Goal: Check status: Check status

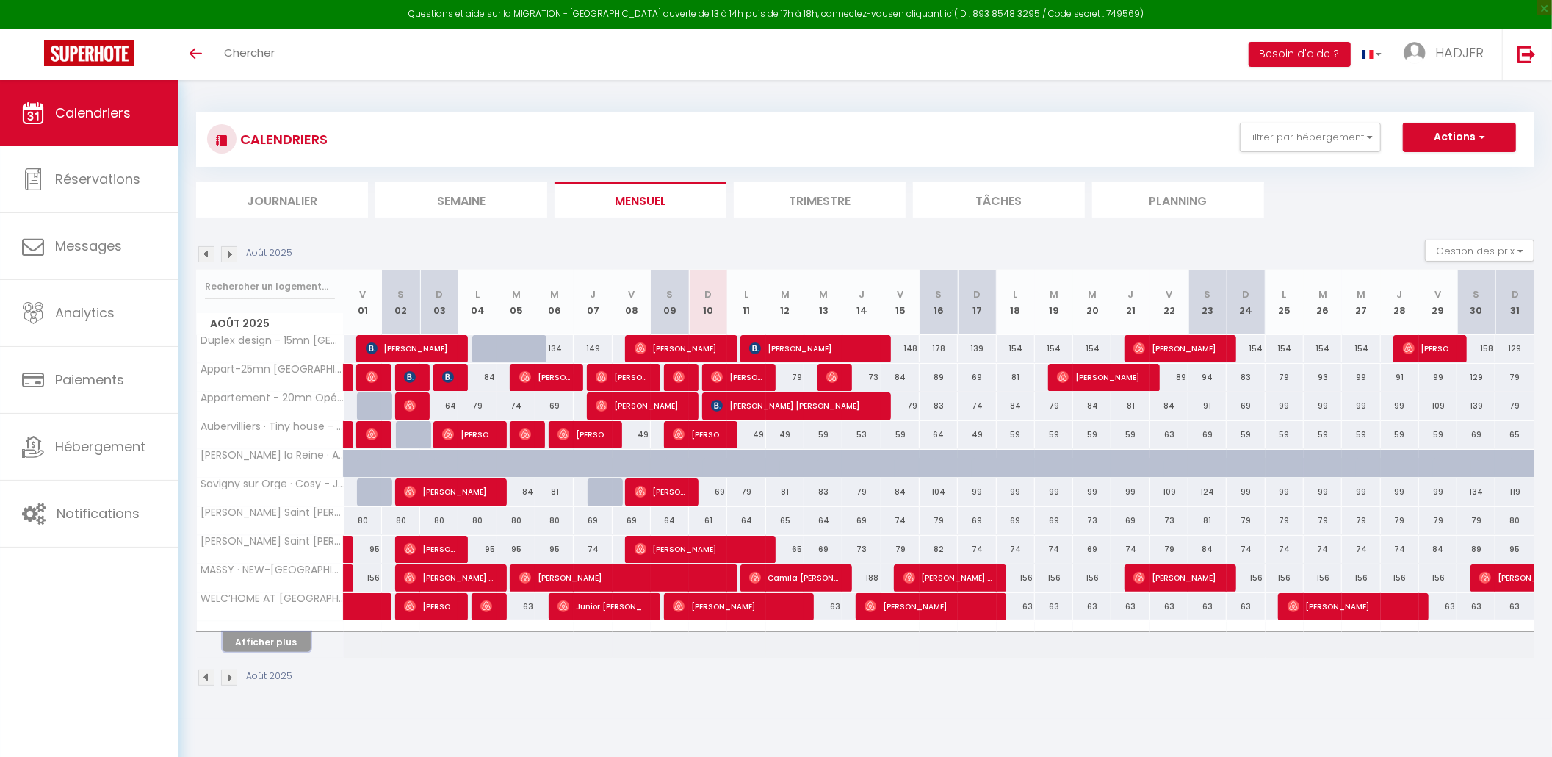
click at [286, 650] on button "Afficher plus" at bounding box center [267, 642] width 88 height 20
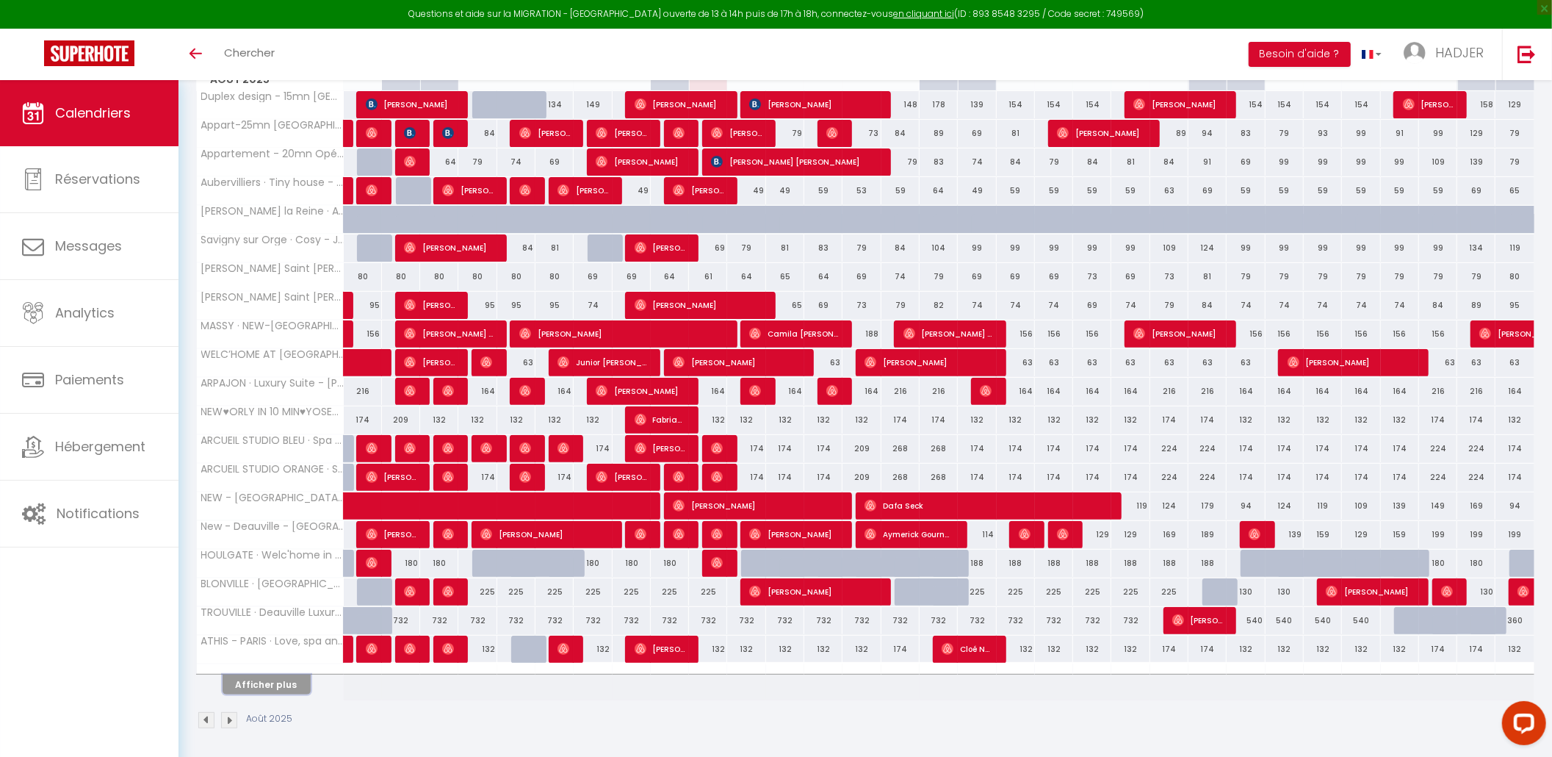
scroll to position [253, 0]
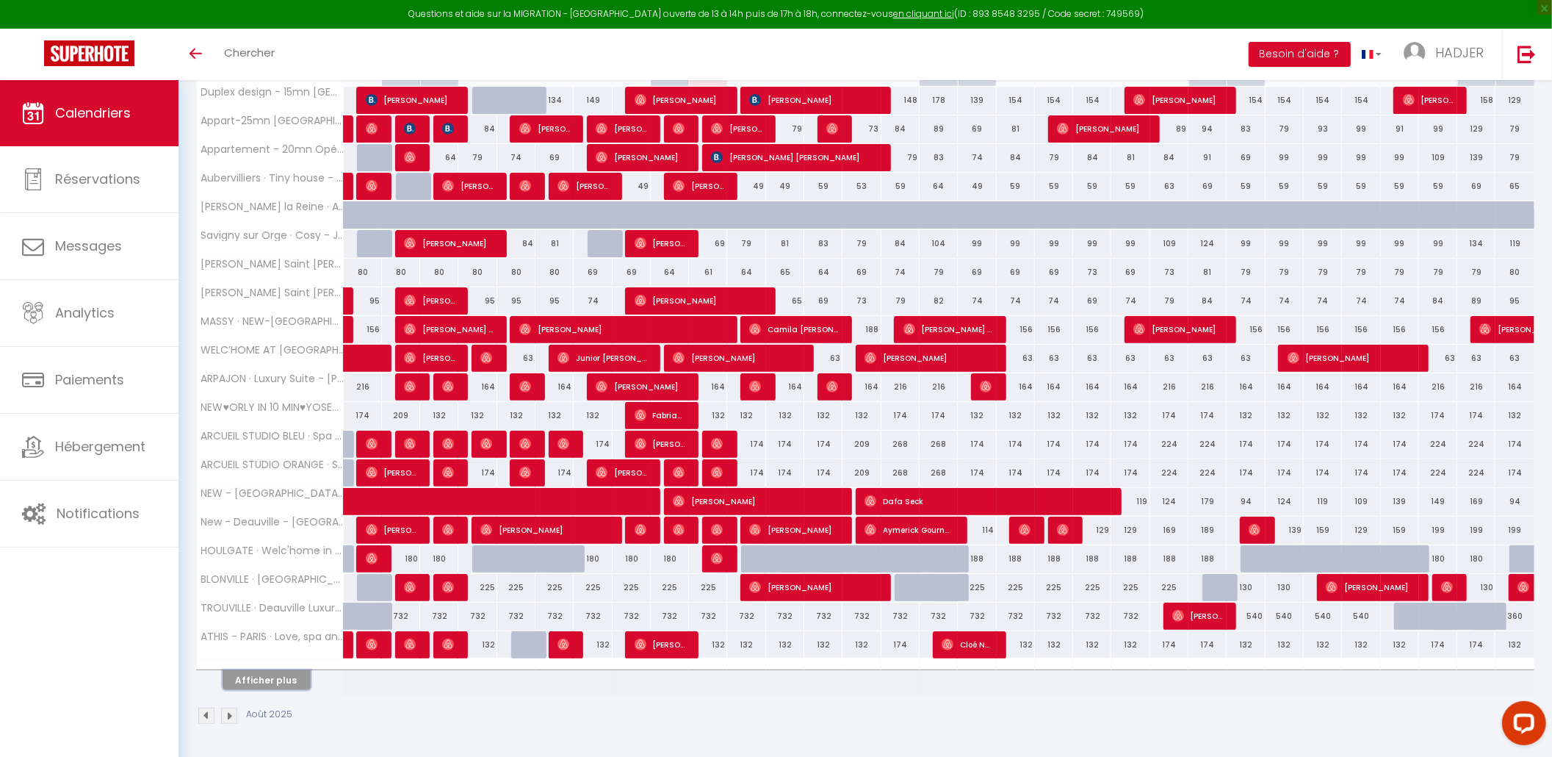
click at [266, 686] on button "Afficher plus" at bounding box center [267, 680] width 88 height 20
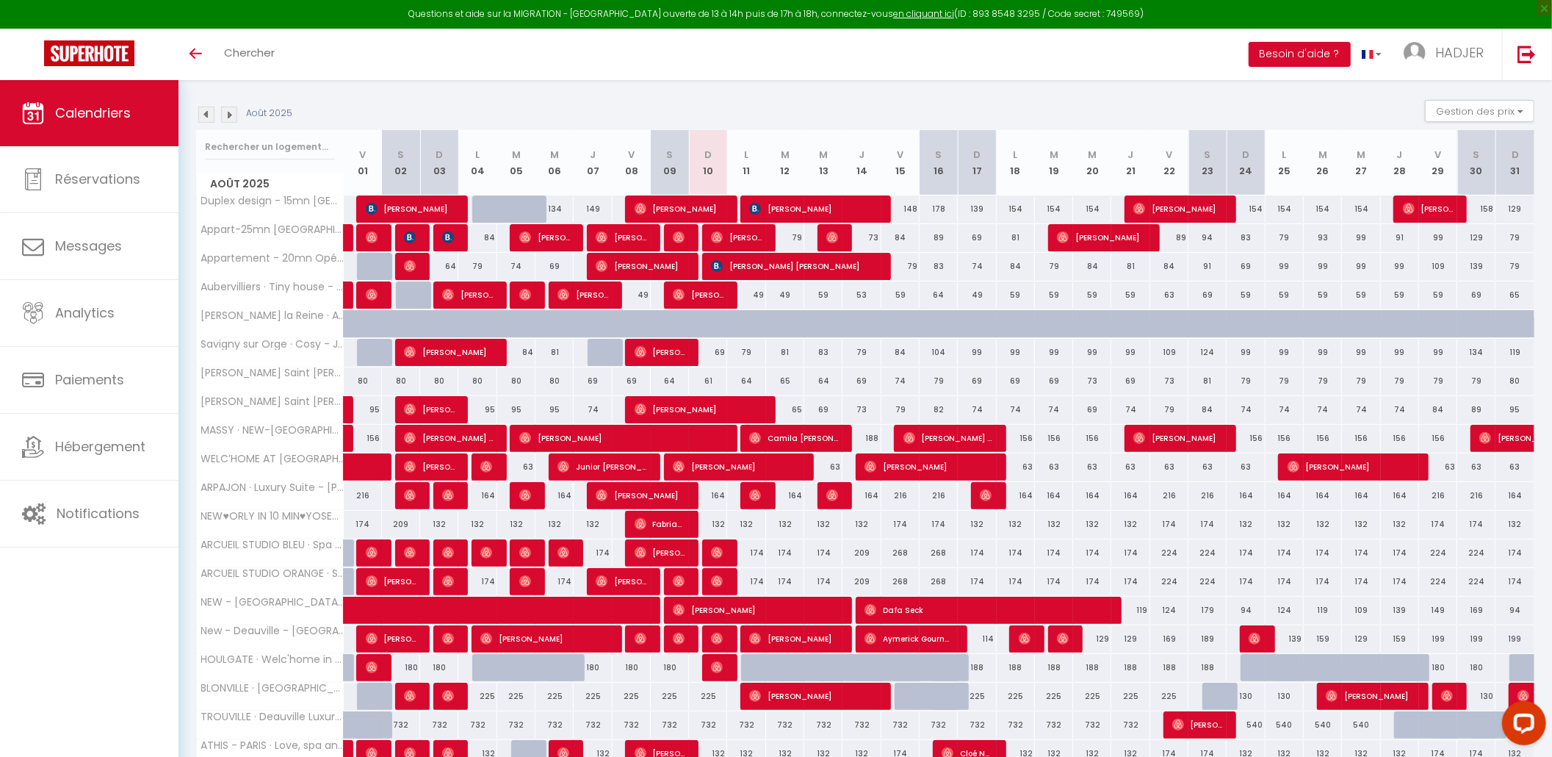
scroll to position [136, 0]
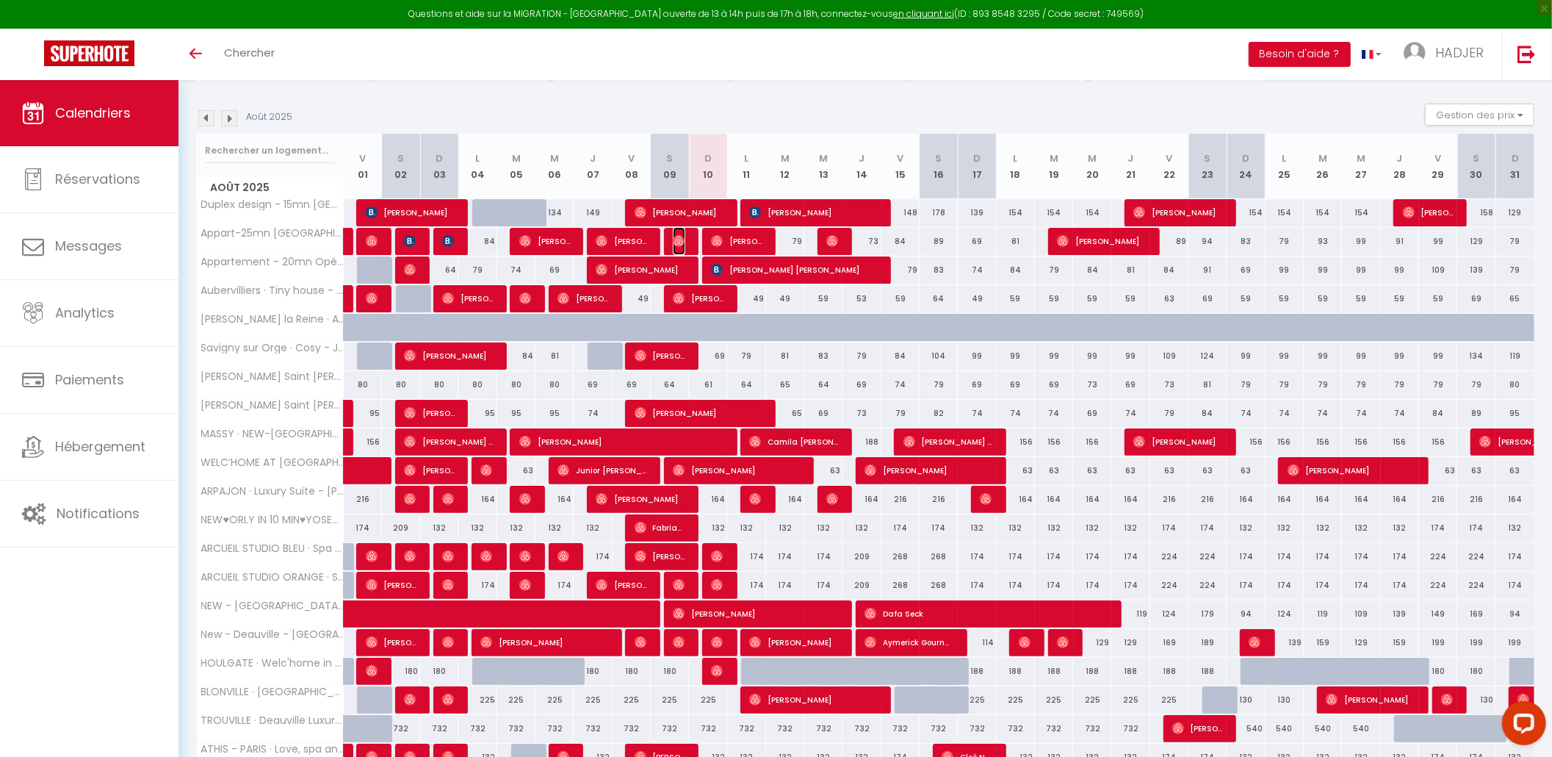
click at [680, 242] on img at bounding box center [679, 241] width 12 height 12
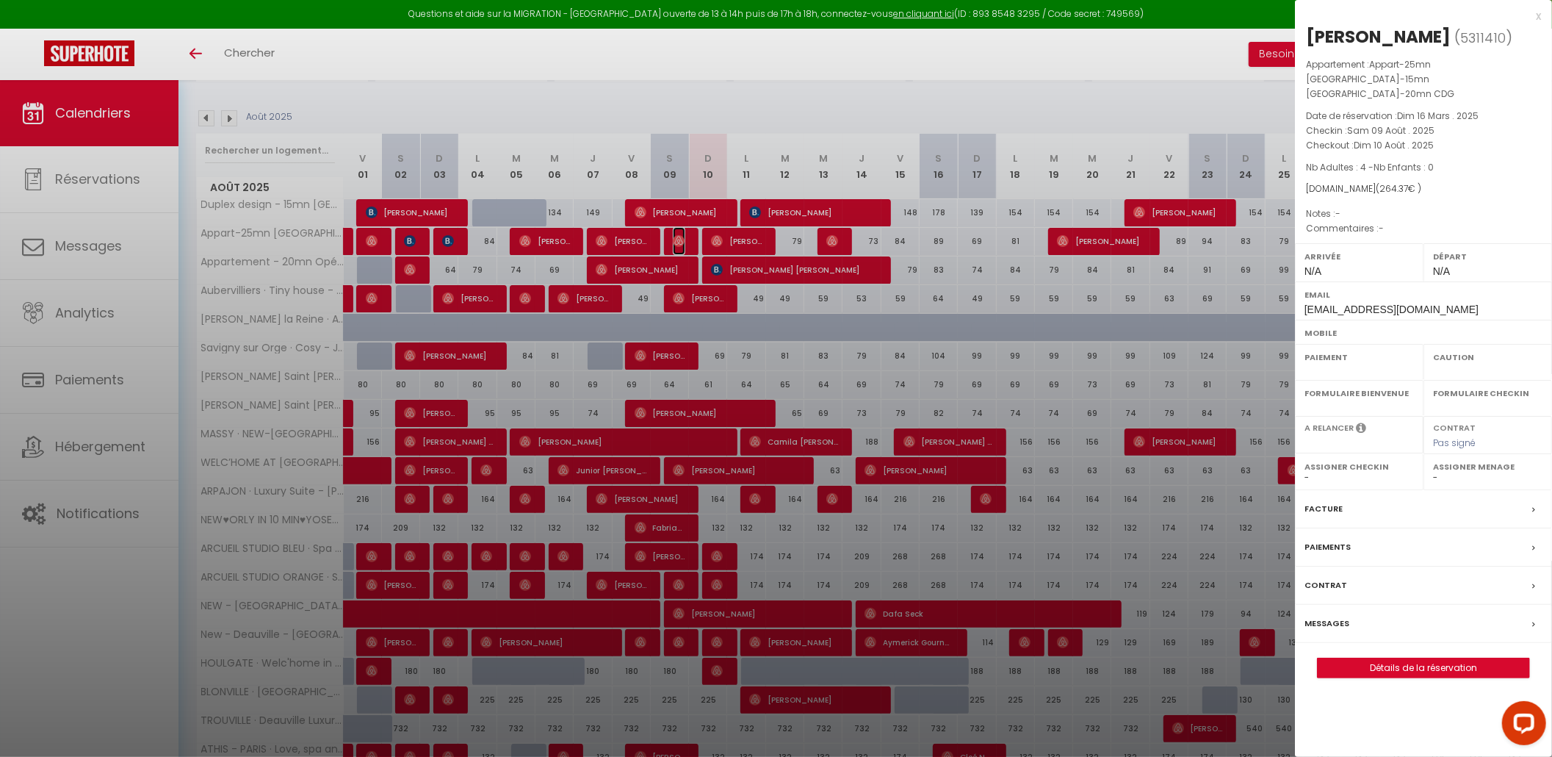
select select "OK"
select select "0"
select select "1"
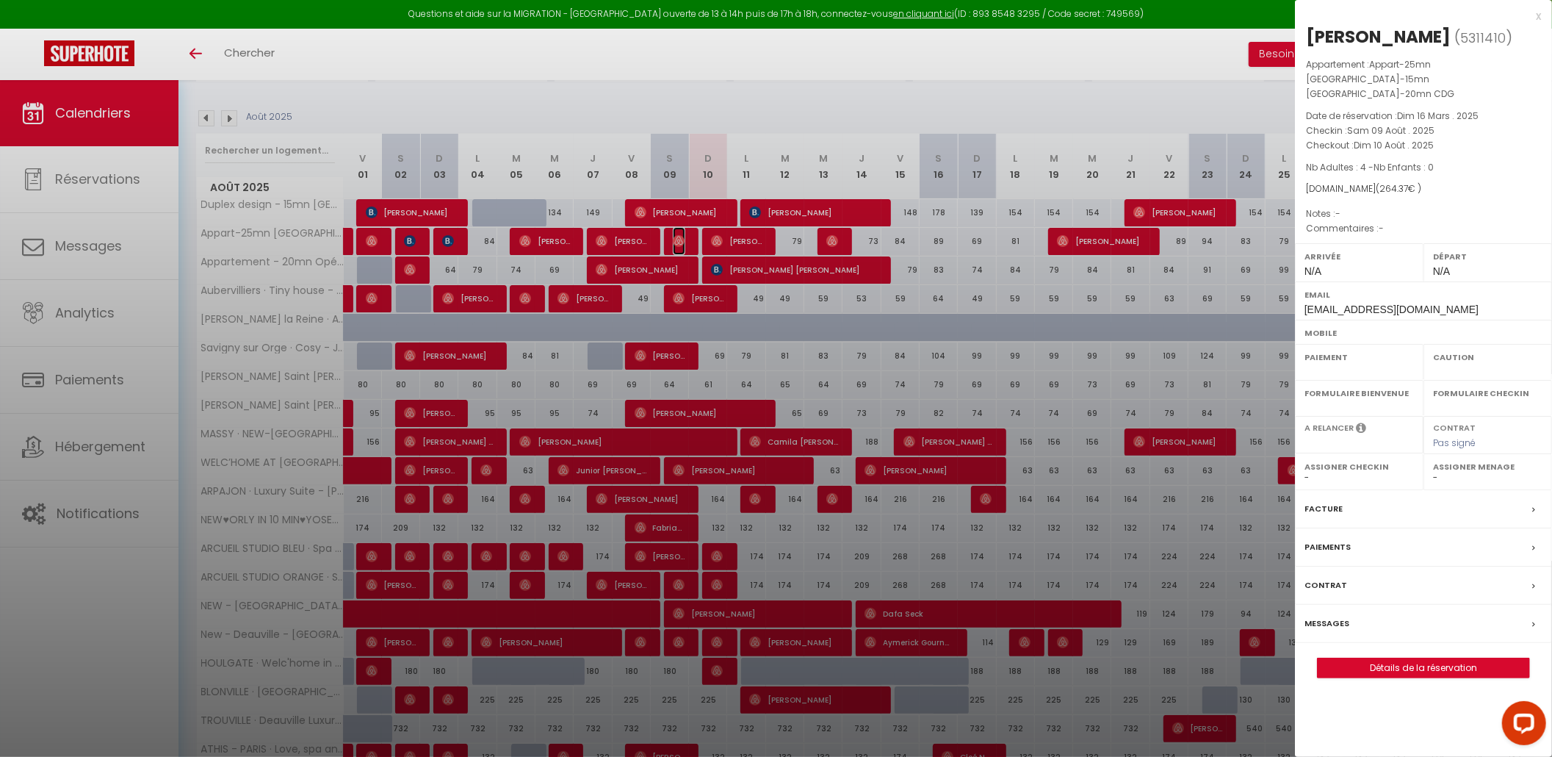
select select
click at [1540, 13] on div "x" at bounding box center [1418, 16] width 246 height 18
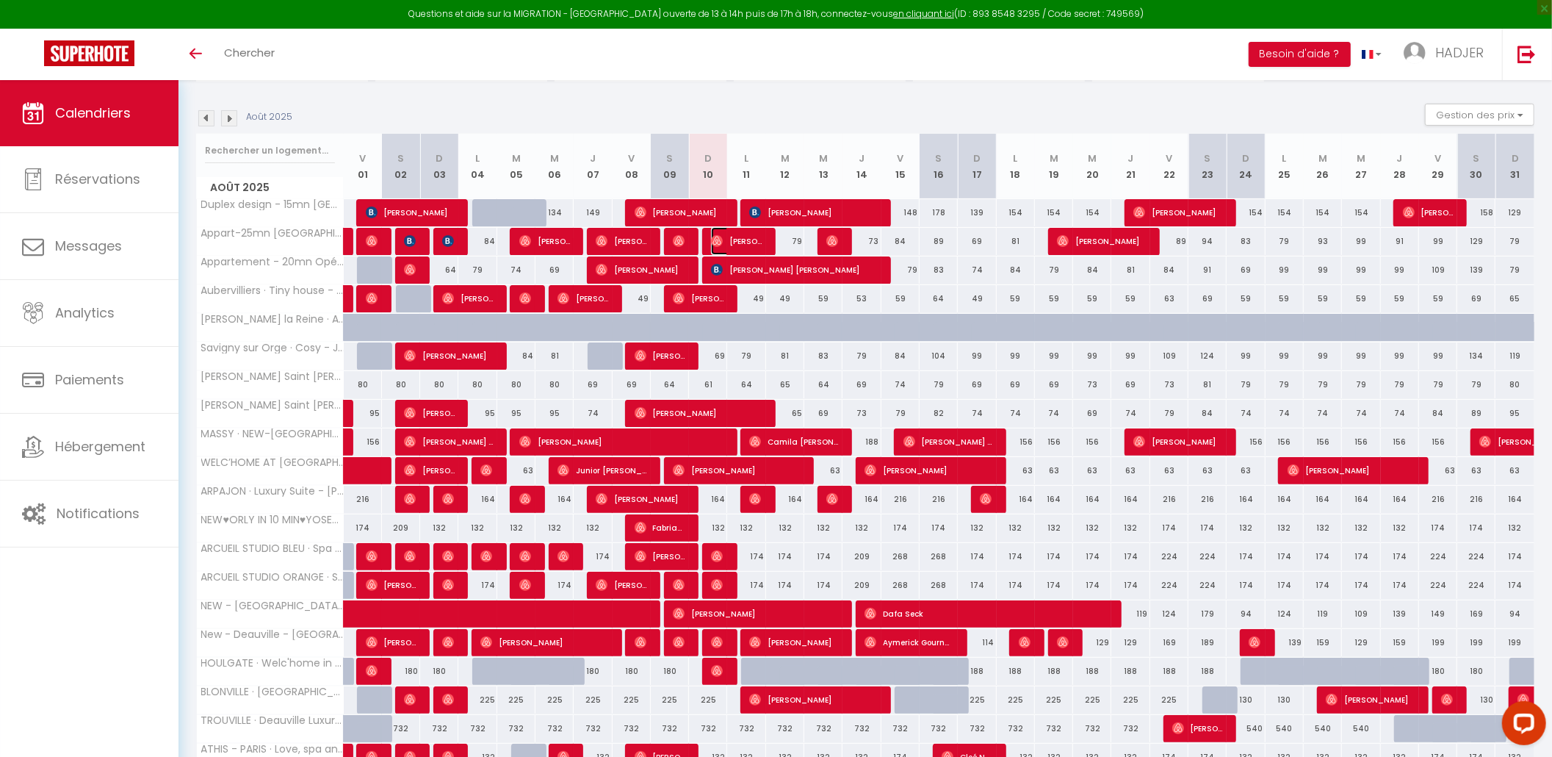
click at [738, 237] on span "[PERSON_NAME]" at bounding box center [736, 241] width 51 height 28
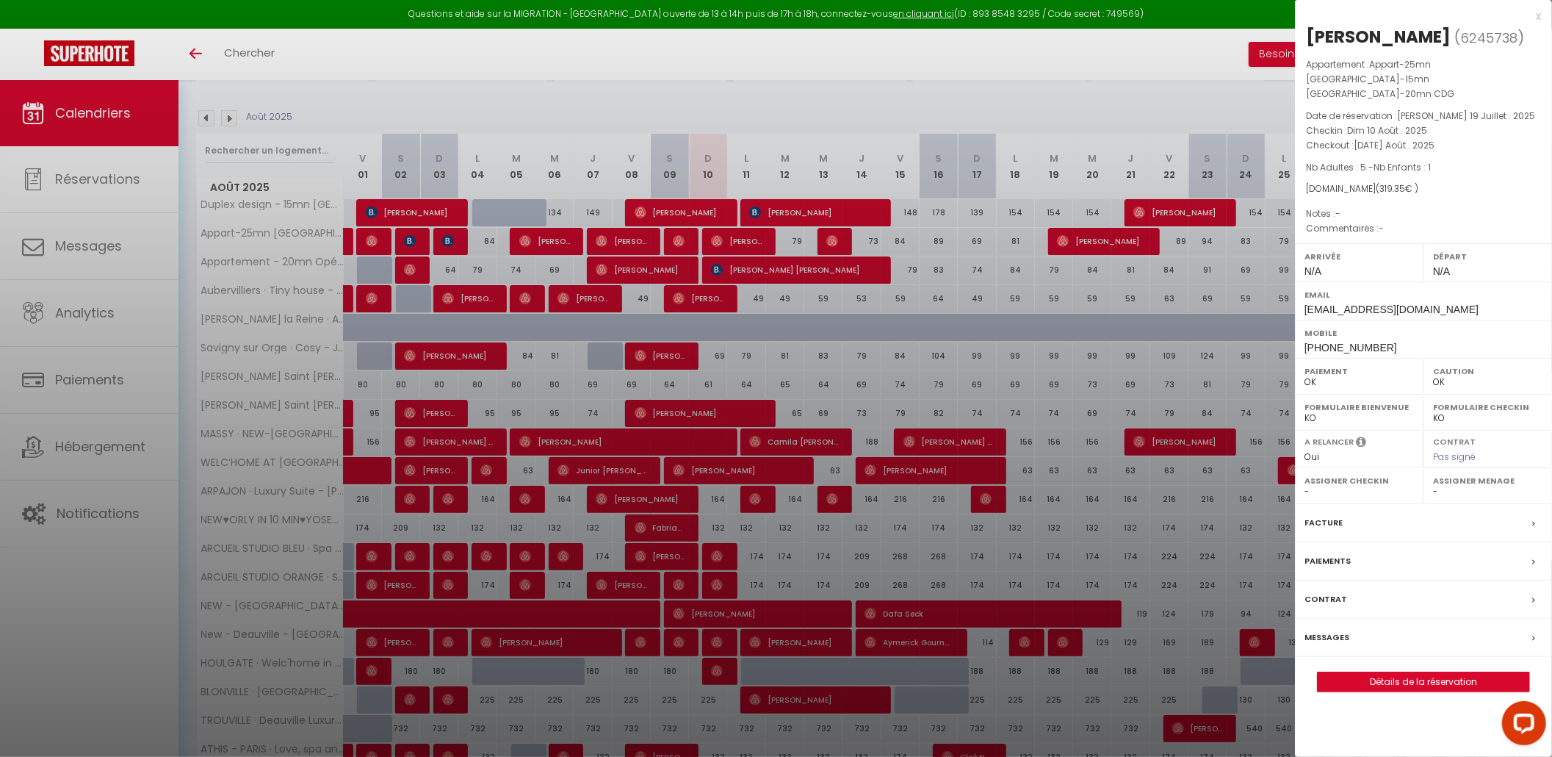
click at [668, 270] on div at bounding box center [776, 378] width 1552 height 757
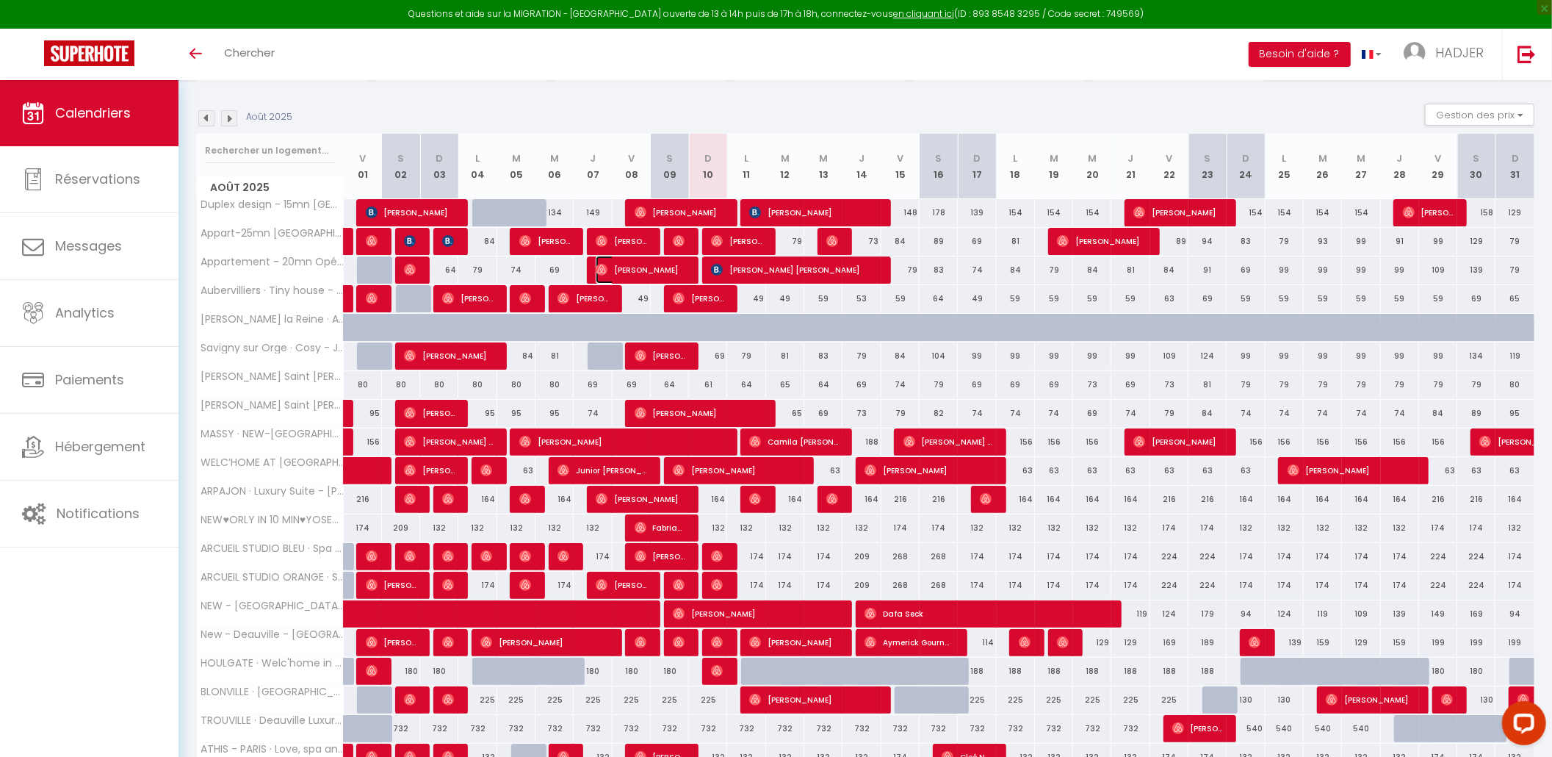
click at [671, 275] on span "[PERSON_NAME]" at bounding box center [640, 270] width 89 height 28
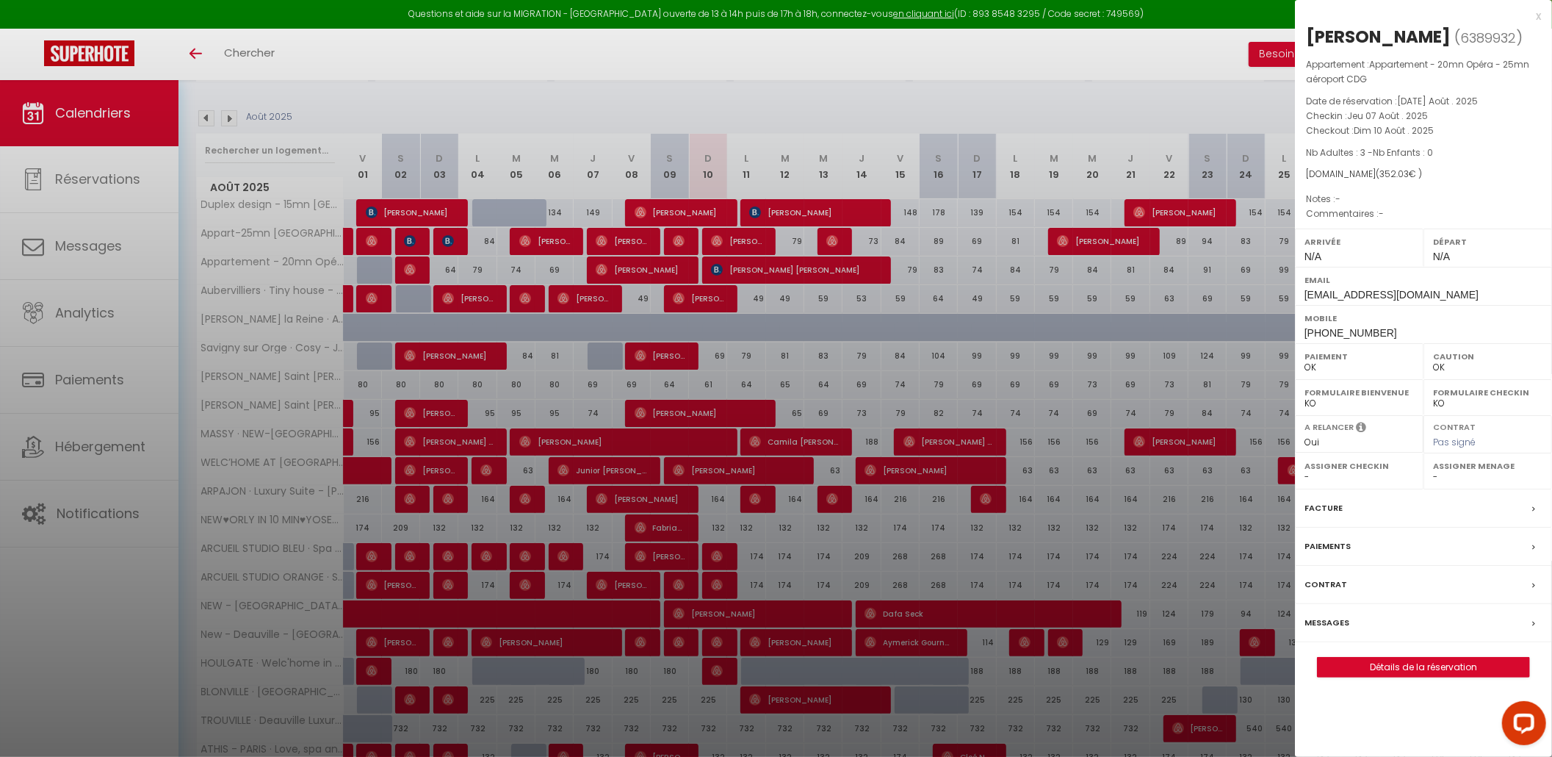
click at [743, 268] on div at bounding box center [776, 378] width 1552 height 757
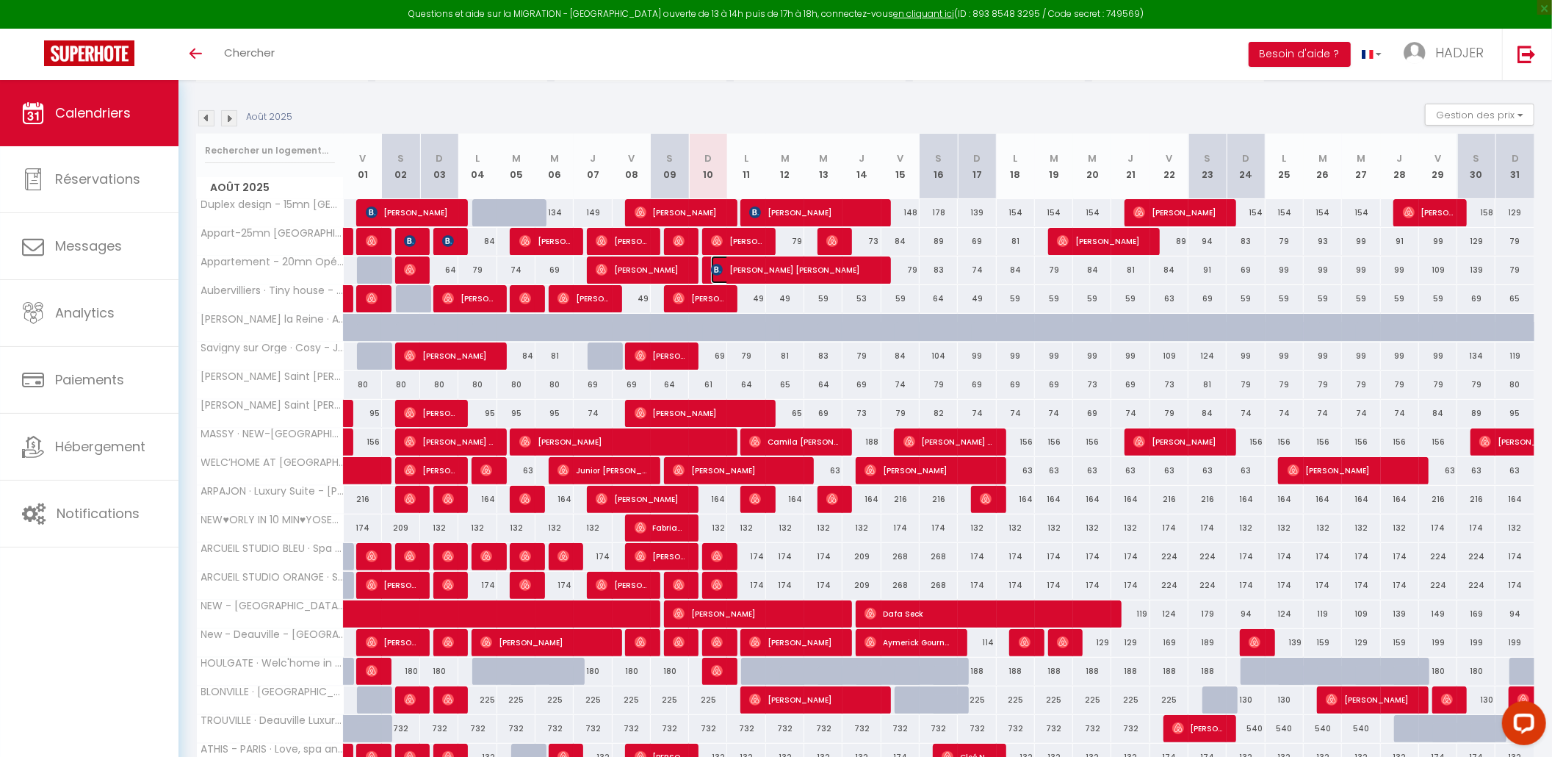
click at [743, 268] on span "[PERSON_NAME] [PERSON_NAME]" at bounding box center [793, 270] width 165 height 28
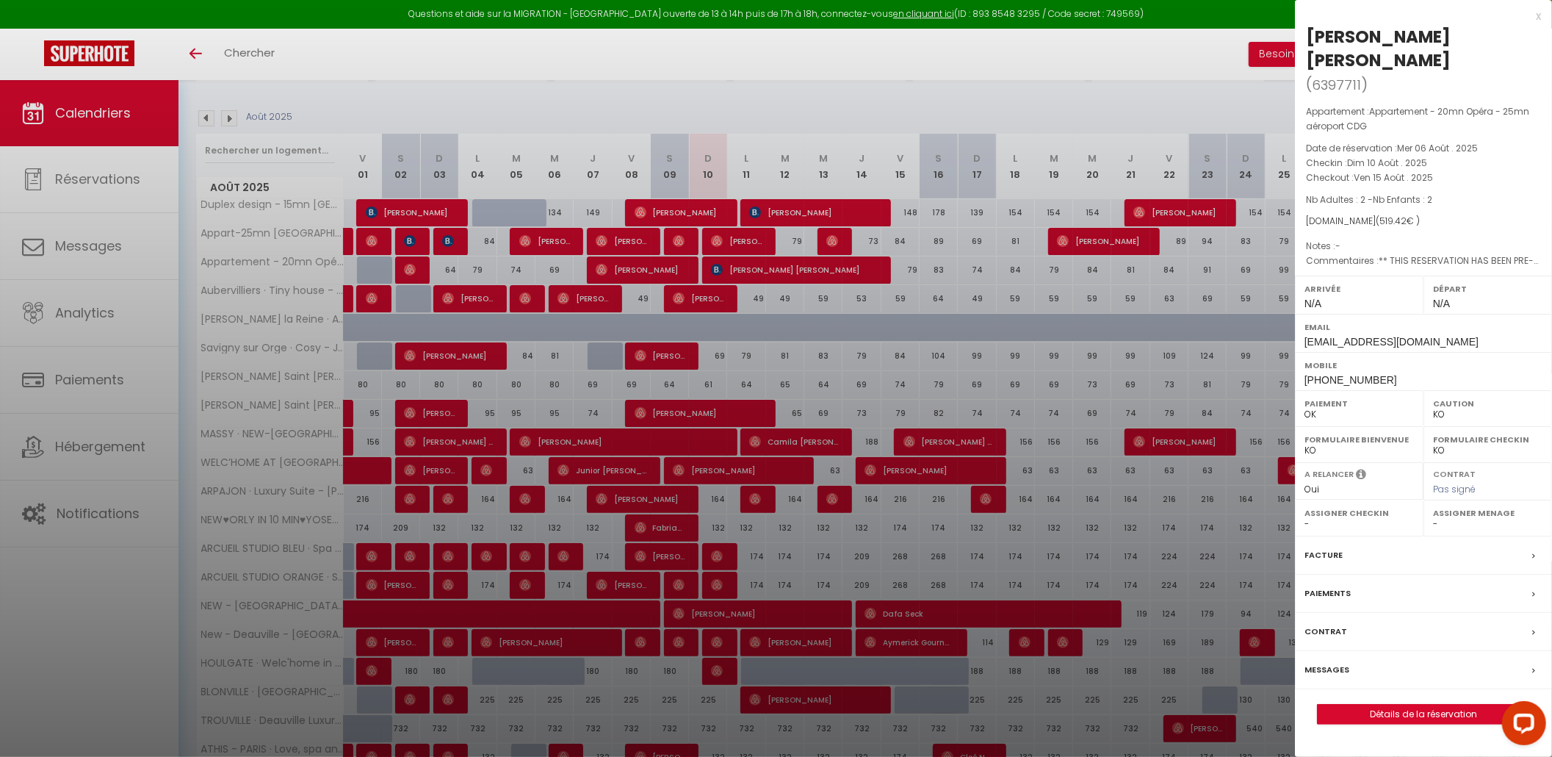
click at [1540, 22] on div "x" at bounding box center [1418, 16] width 246 height 18
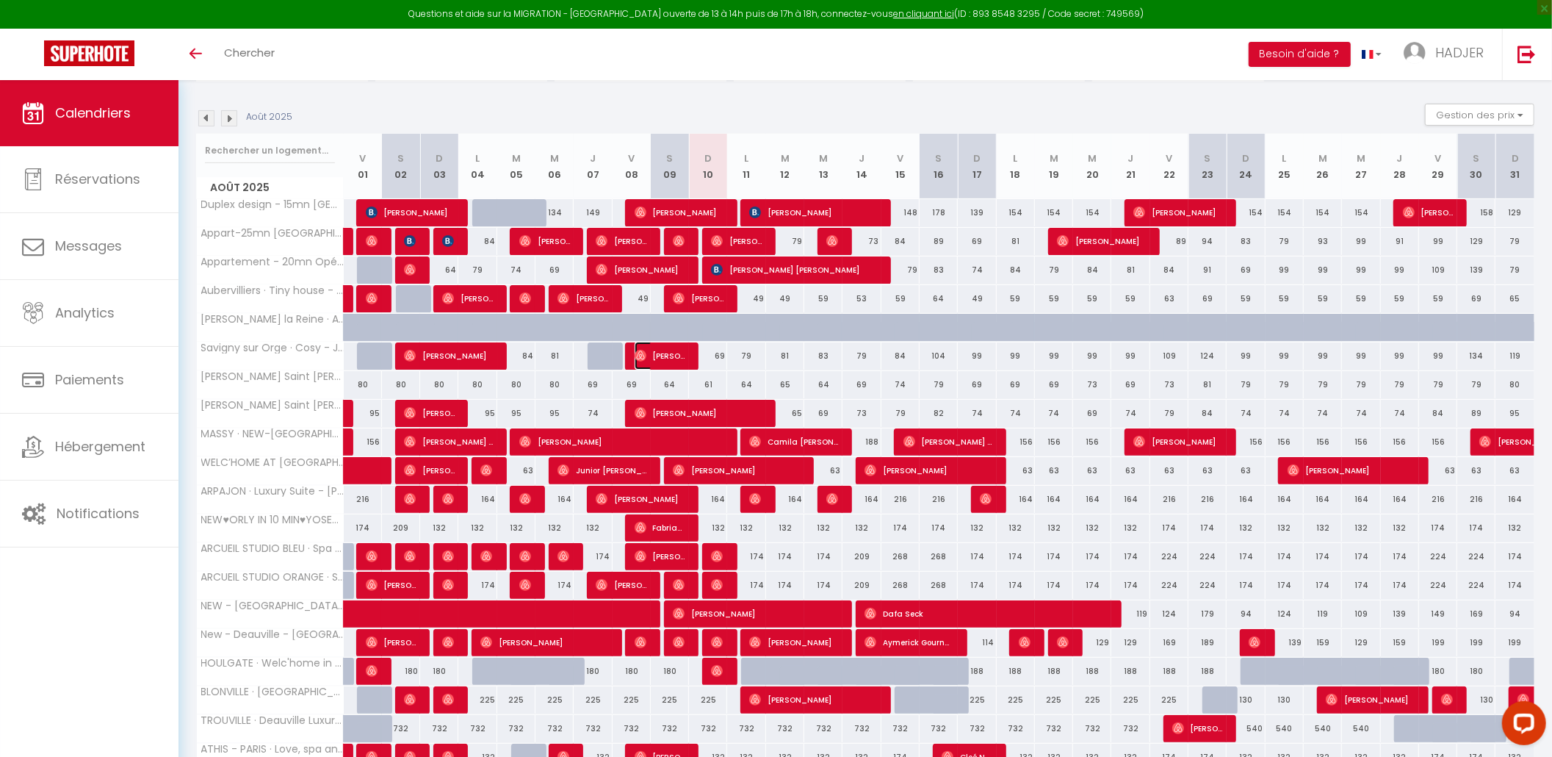
click at [664, 360] on span "[PERSON_NAME]" at bounding box center [660, 356] width 51 height 28
select select "OK"
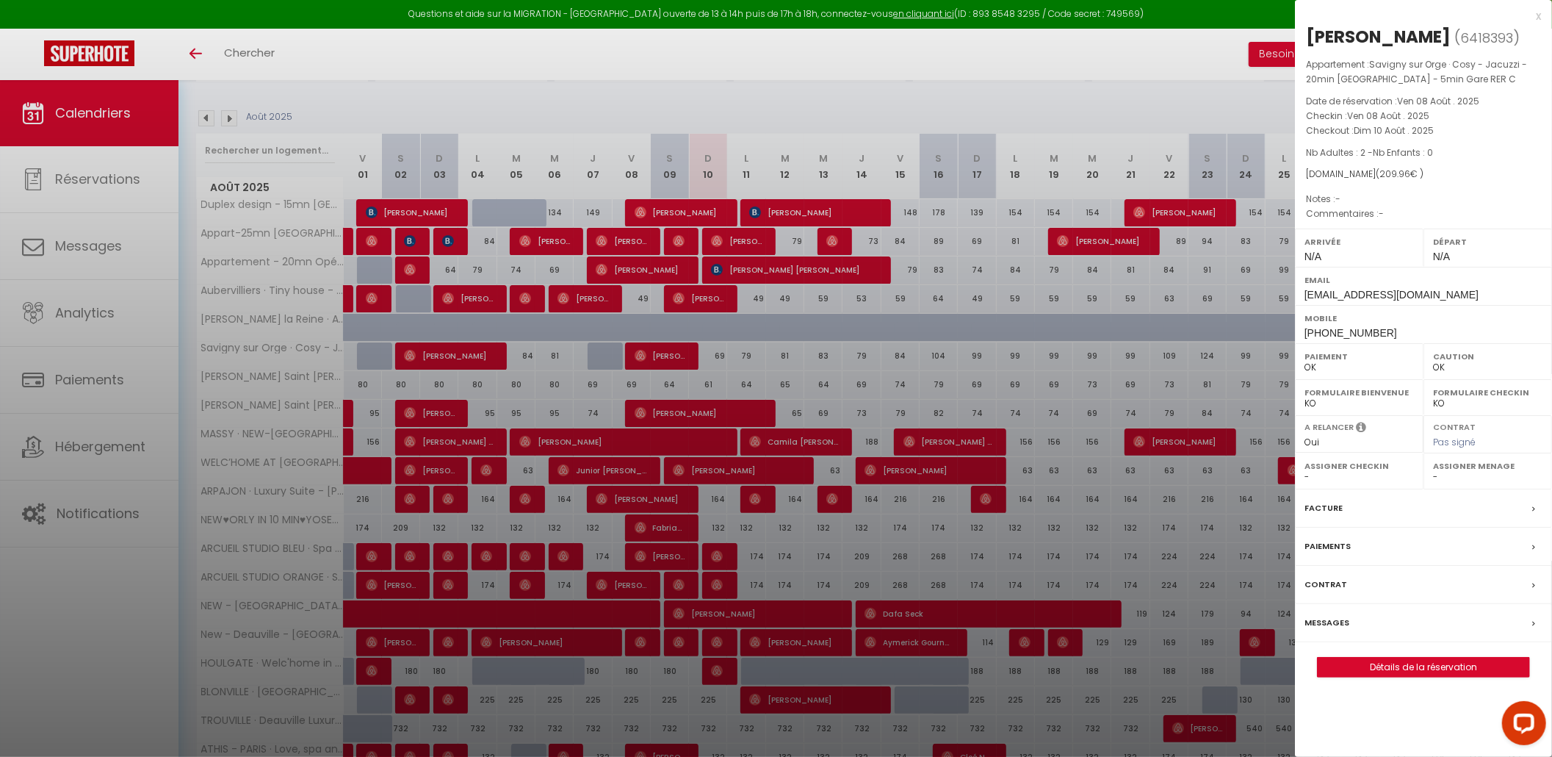
click at [1535, 13] on div "x" at bounding box center [1418, 16] width 246 height 18
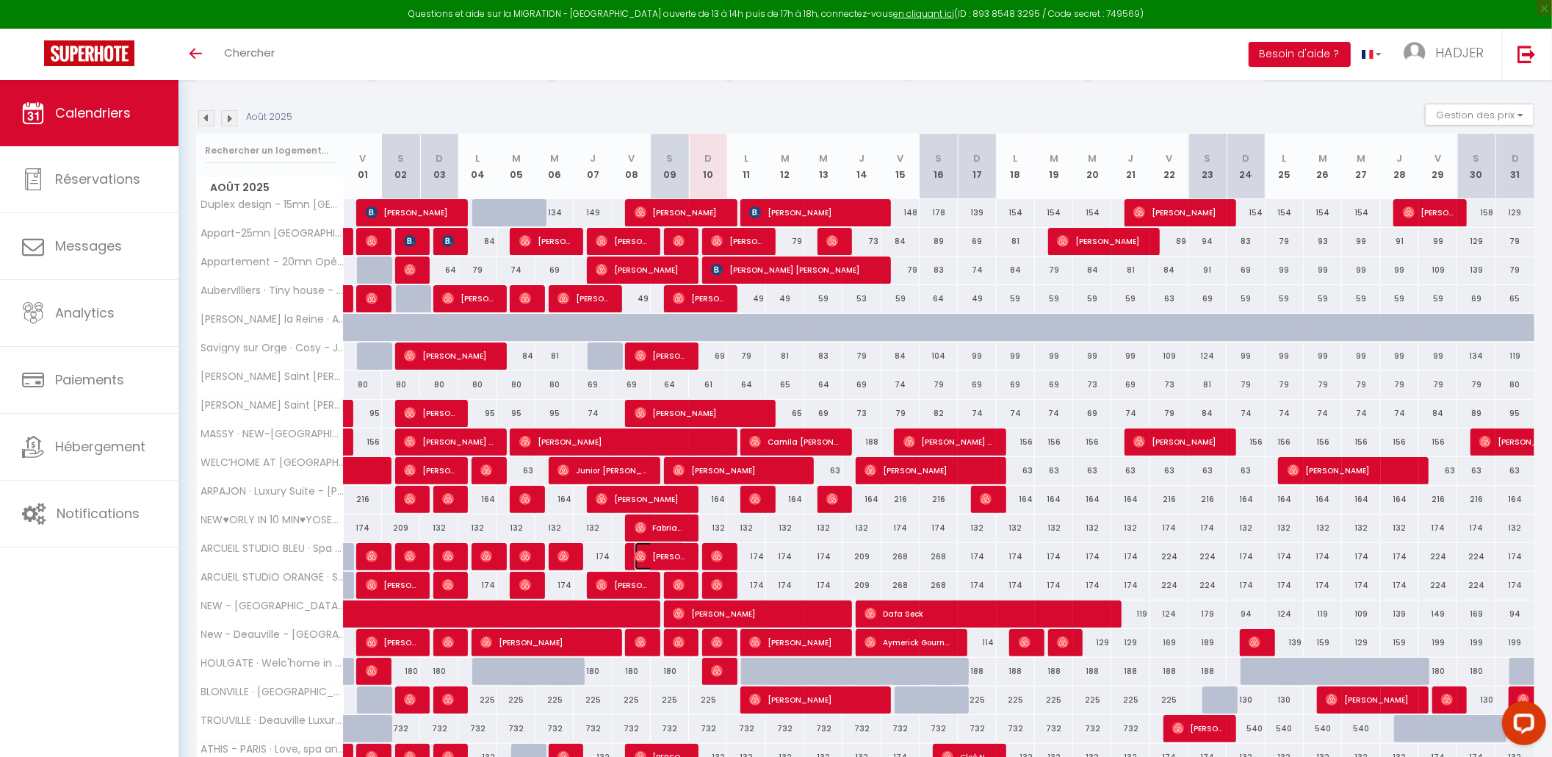
click at [671, 564] on span "[PERSON_NAME]" at bounding box center [660, 556] width 51 height 28
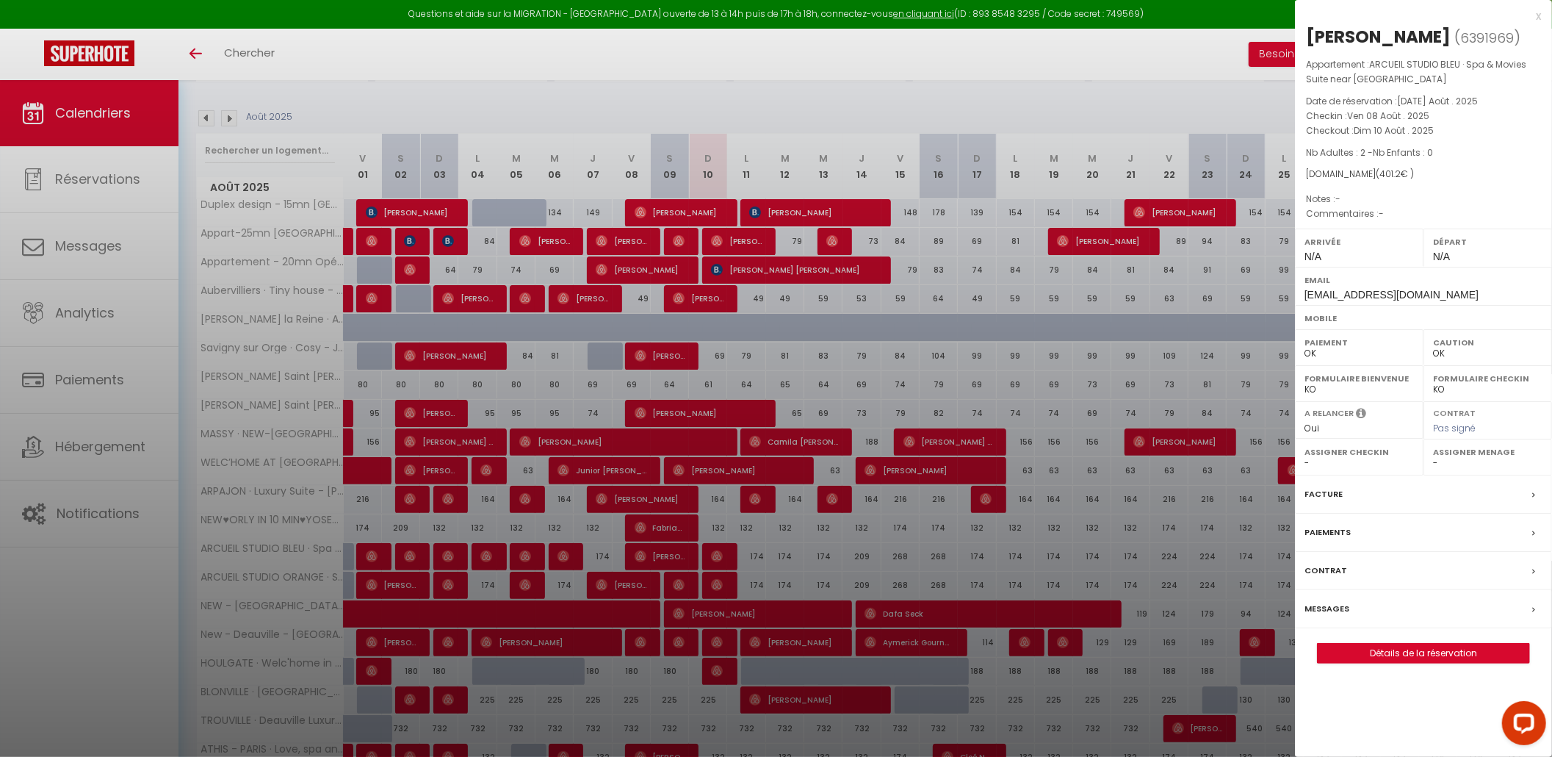
click at [724, 553] on div at bounding box center [776, 378] width 1552 height 757
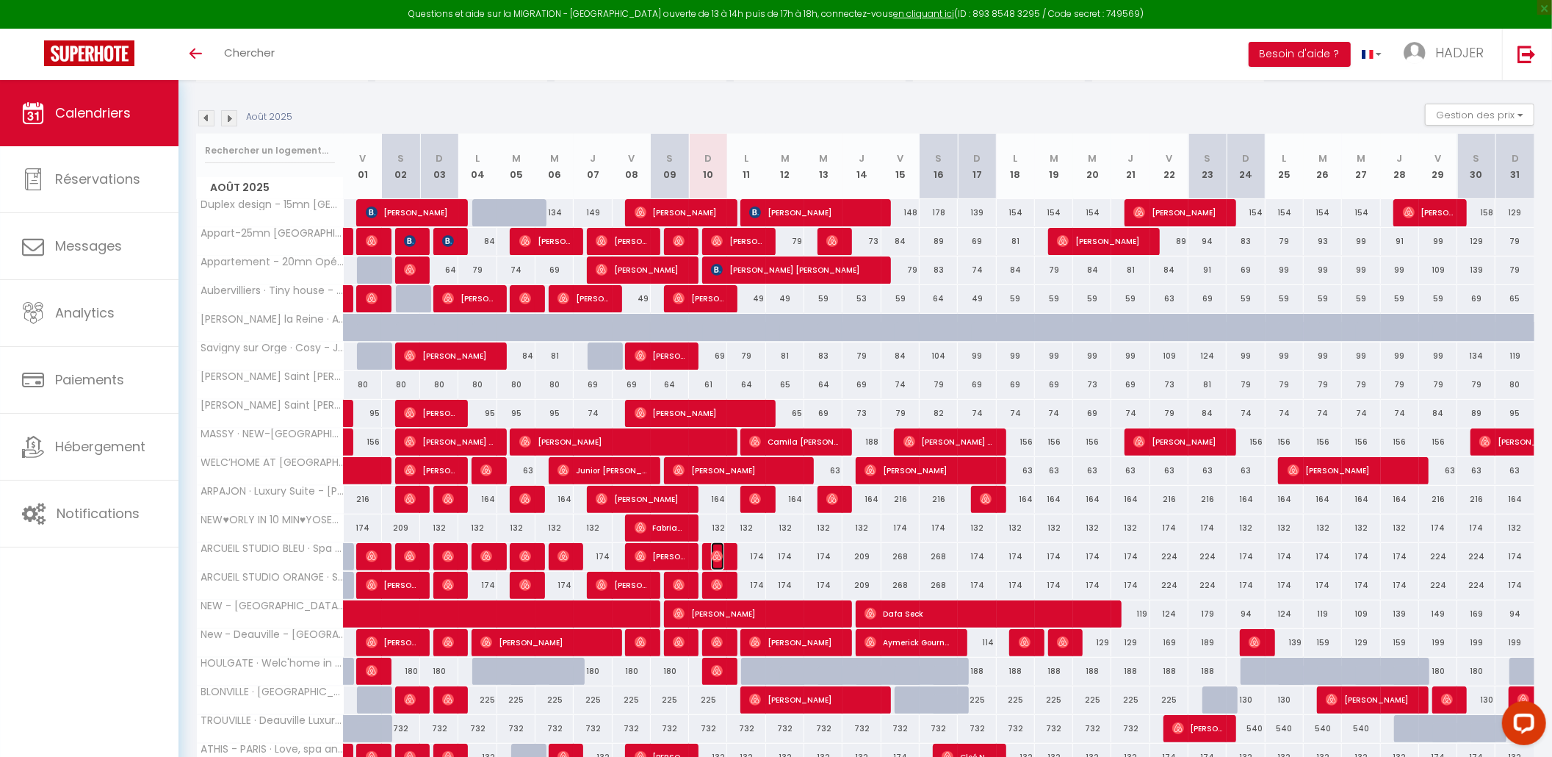
click at [723, 555] on img at bounding box center [717, 556] width 12 height 12
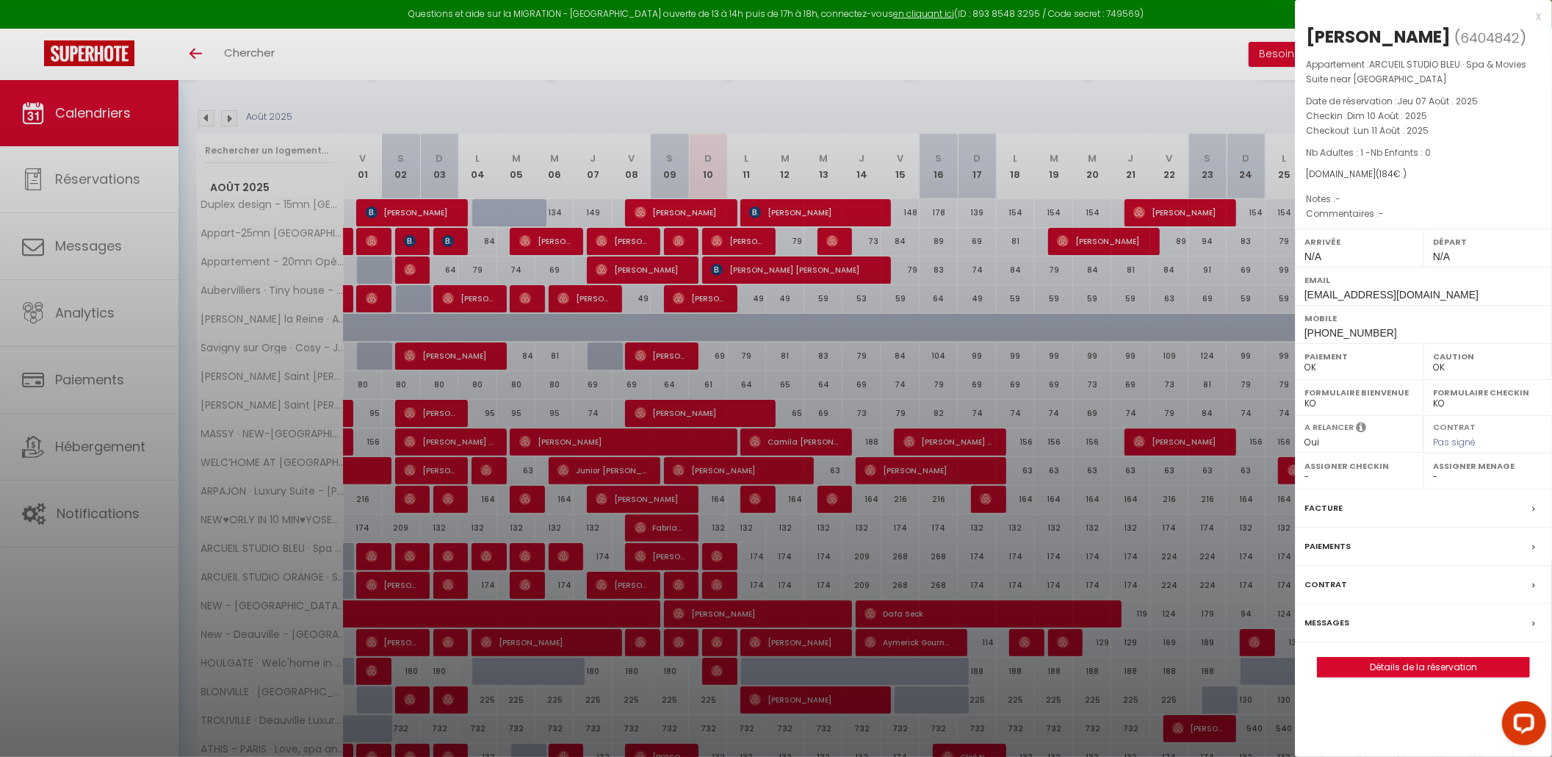
click at [685, 583] on div at bounding box center [776, 378] width 1552 height 757
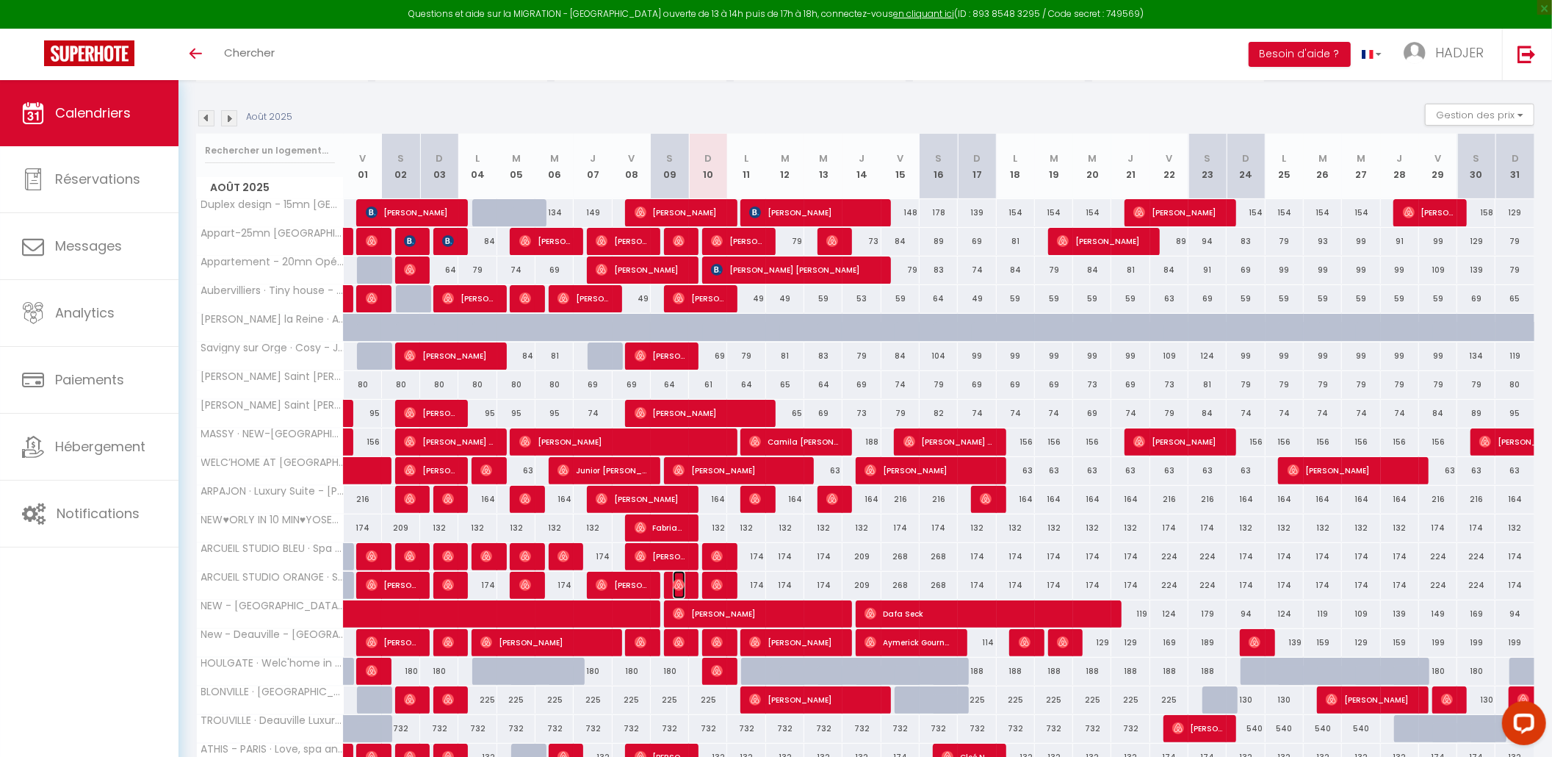
click at [677, 591] on img at bounding box center [679, 585] width 12 height 12
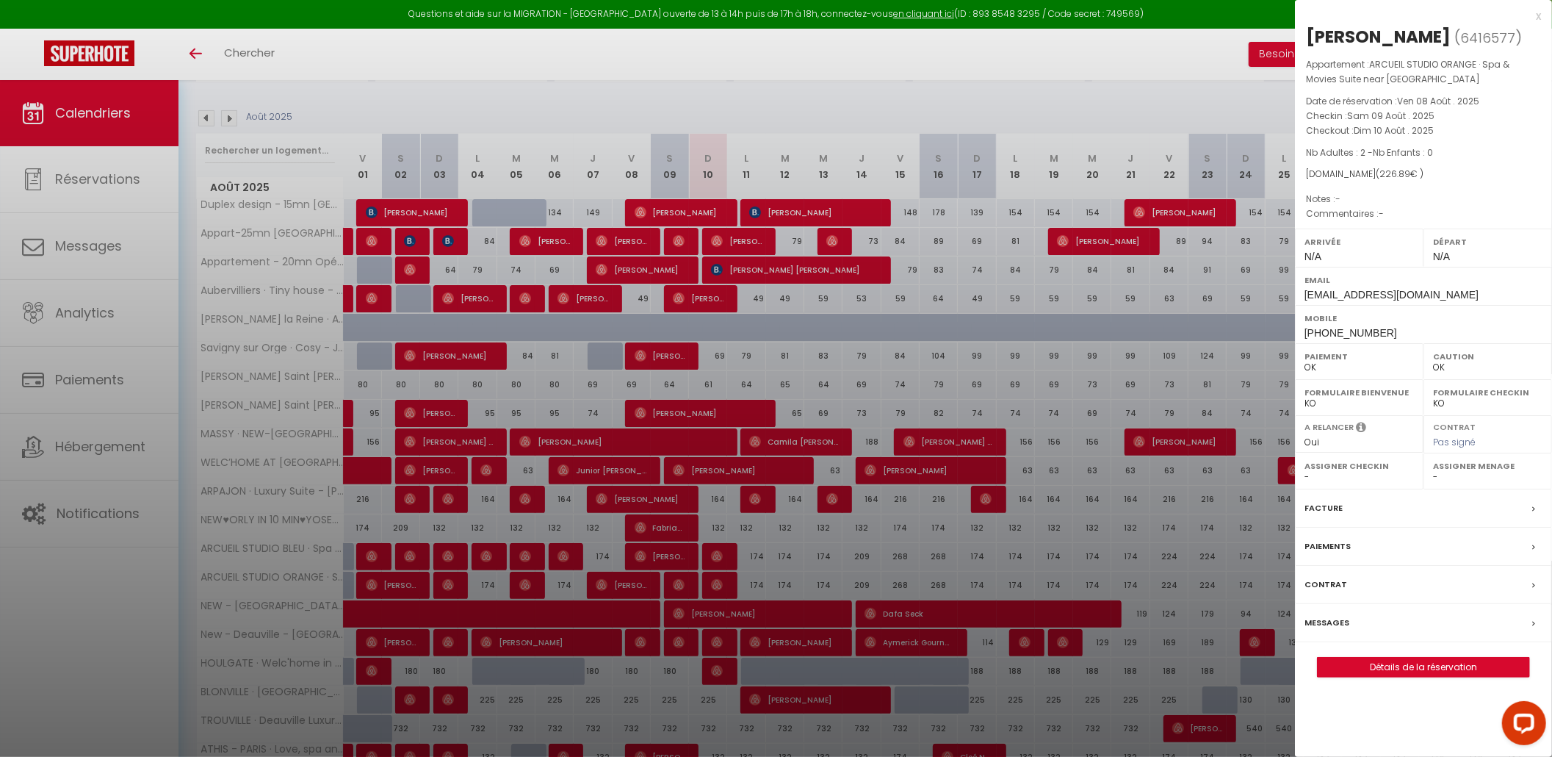
click at [715, 583] on div at bounding box center [776, 378] width 1552 height 757
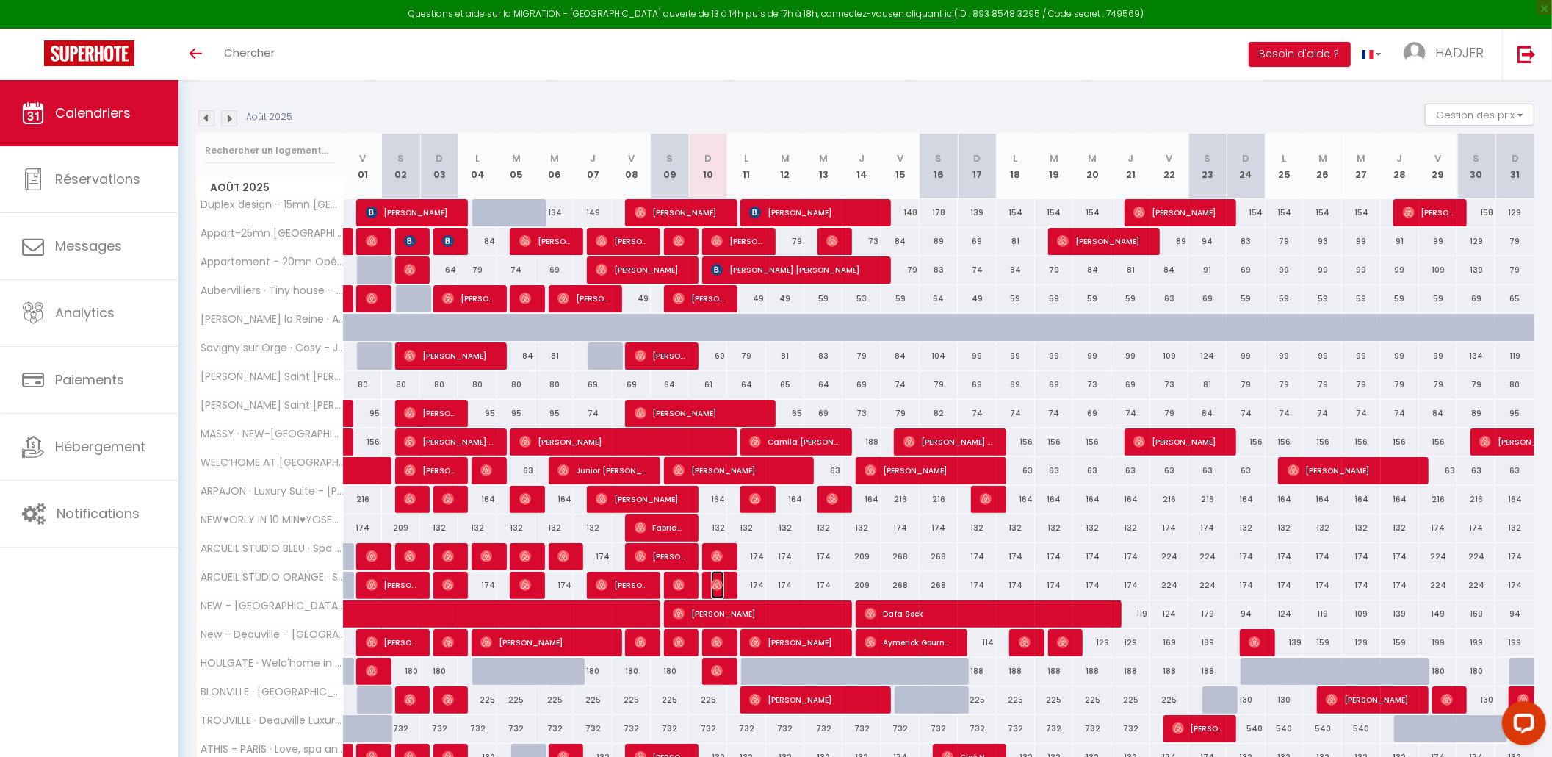
click at [715, 583] on img at bounding box center [717, 585] width 12 height 12
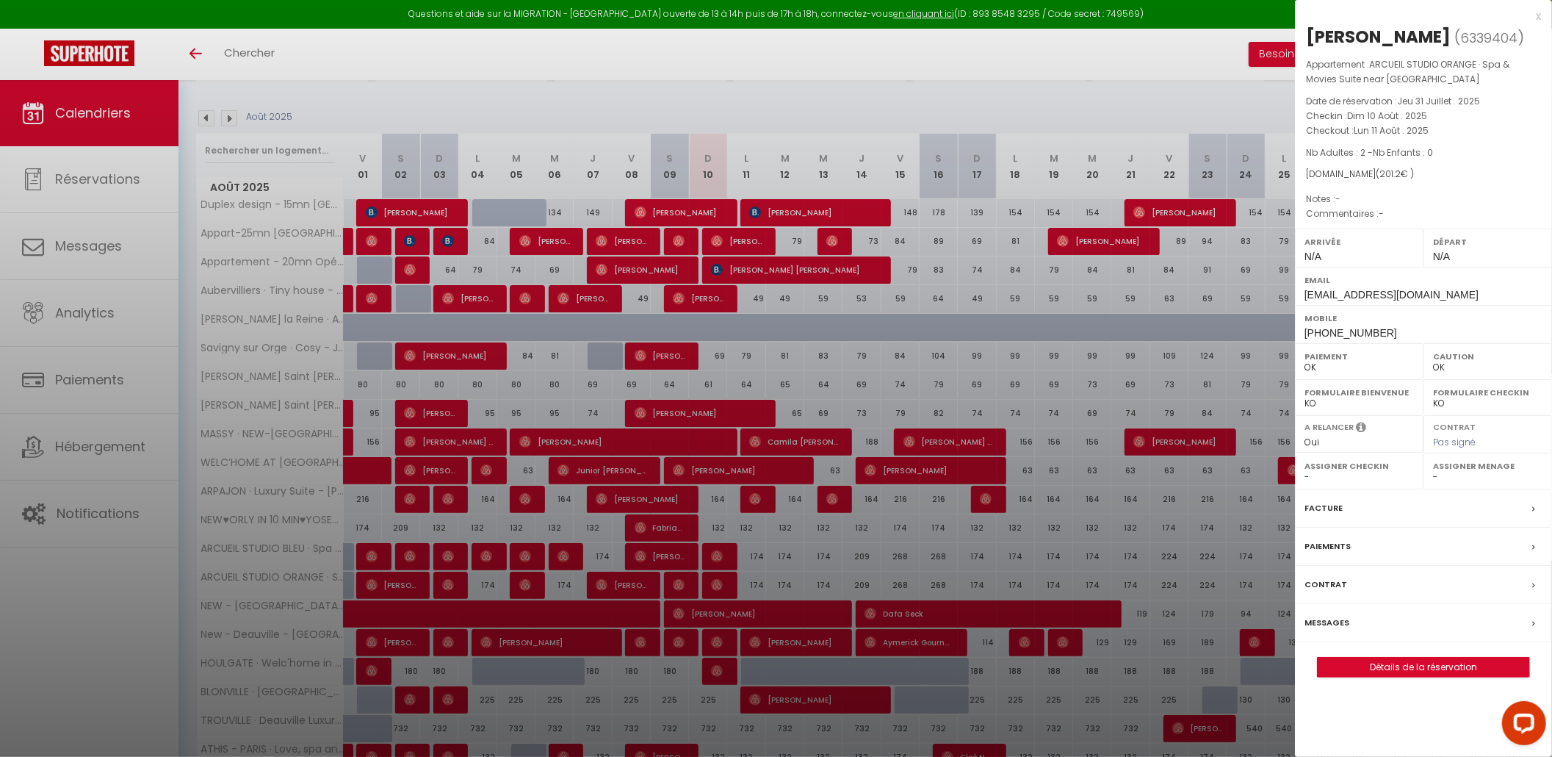
click at [680, 648] on div at bounding box center [776, 378] width 1552 height 757
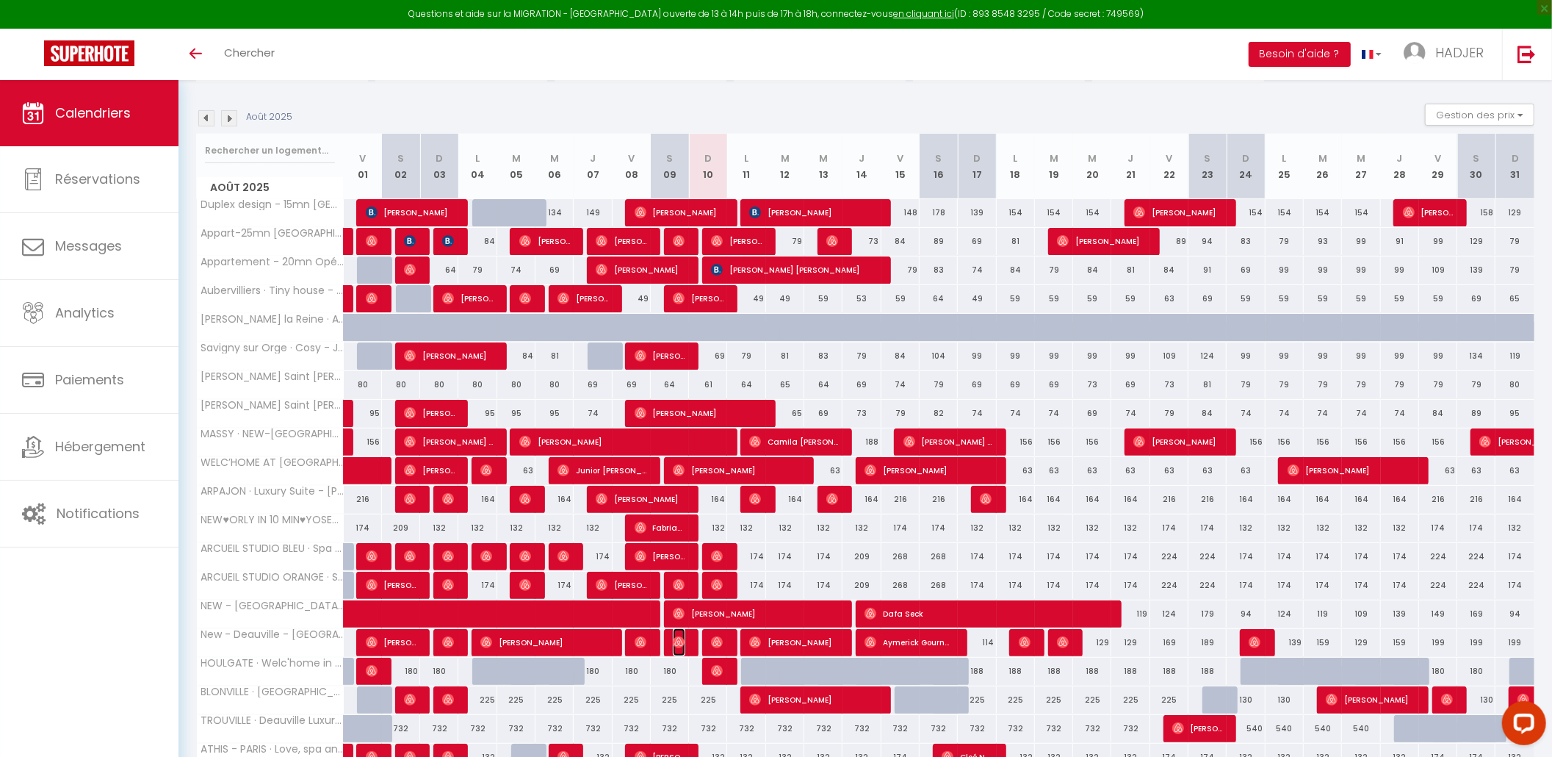
click at [679, 648] on img at bounding box center [679, 642] width 12 height 12
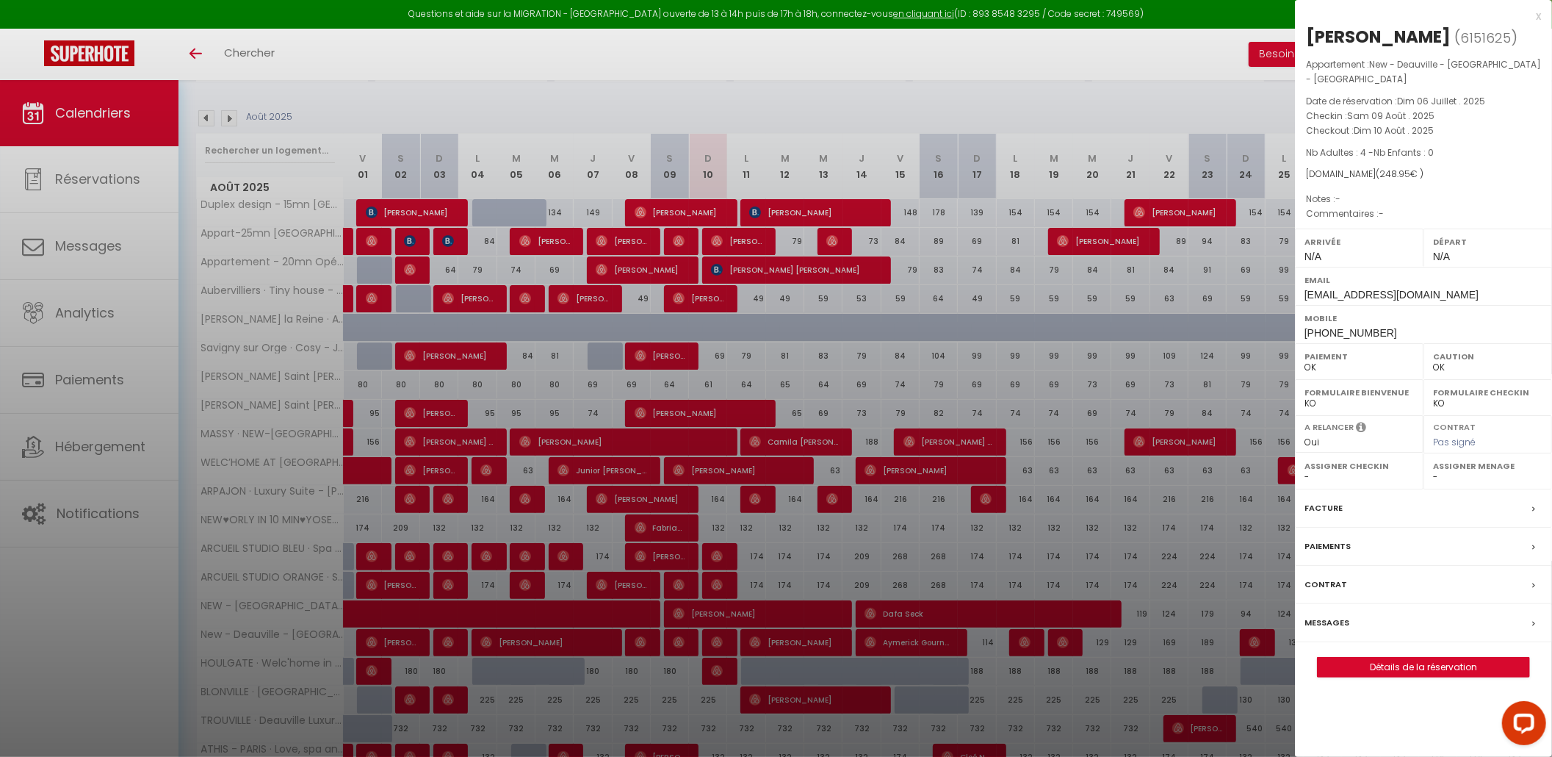
click at [1540, 12] on div "x" at bounding box center [1418, 16] width 246 height 18
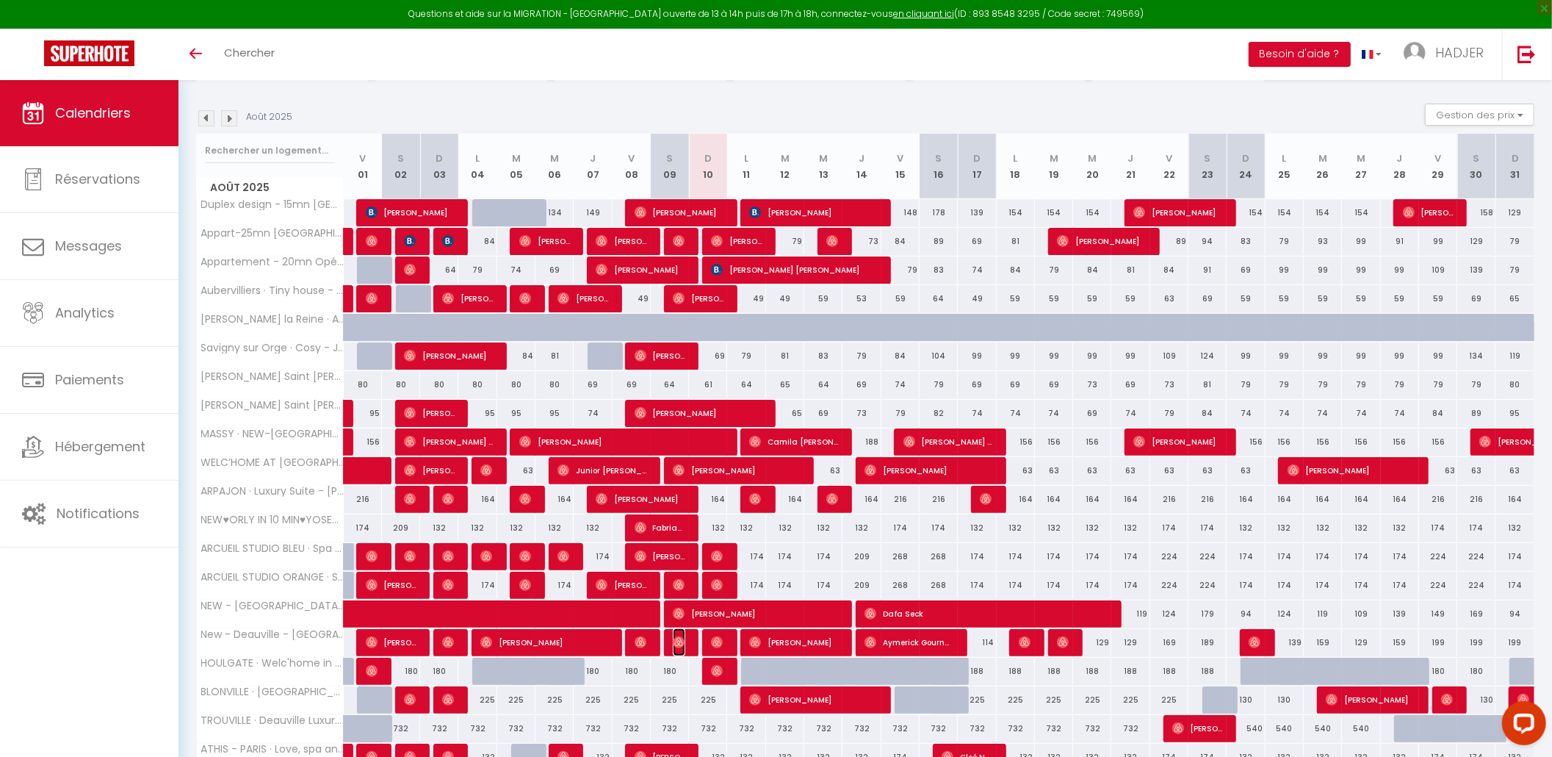
click at [680, 648] on img at bounding box center [679, 642] width 12 height 12
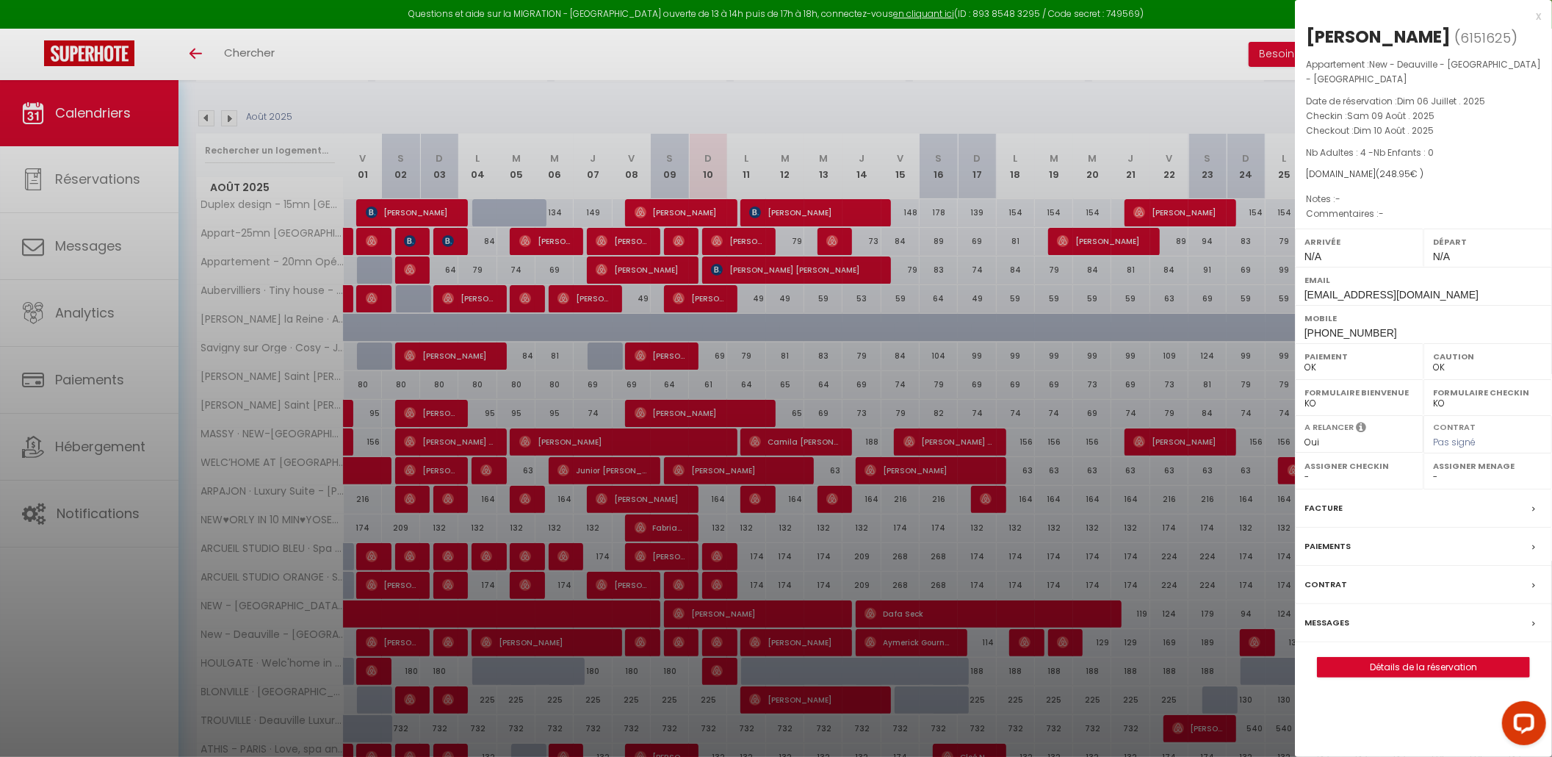
click at [723, 647] on div at bounding box center [776, 378] width 1552 height 757
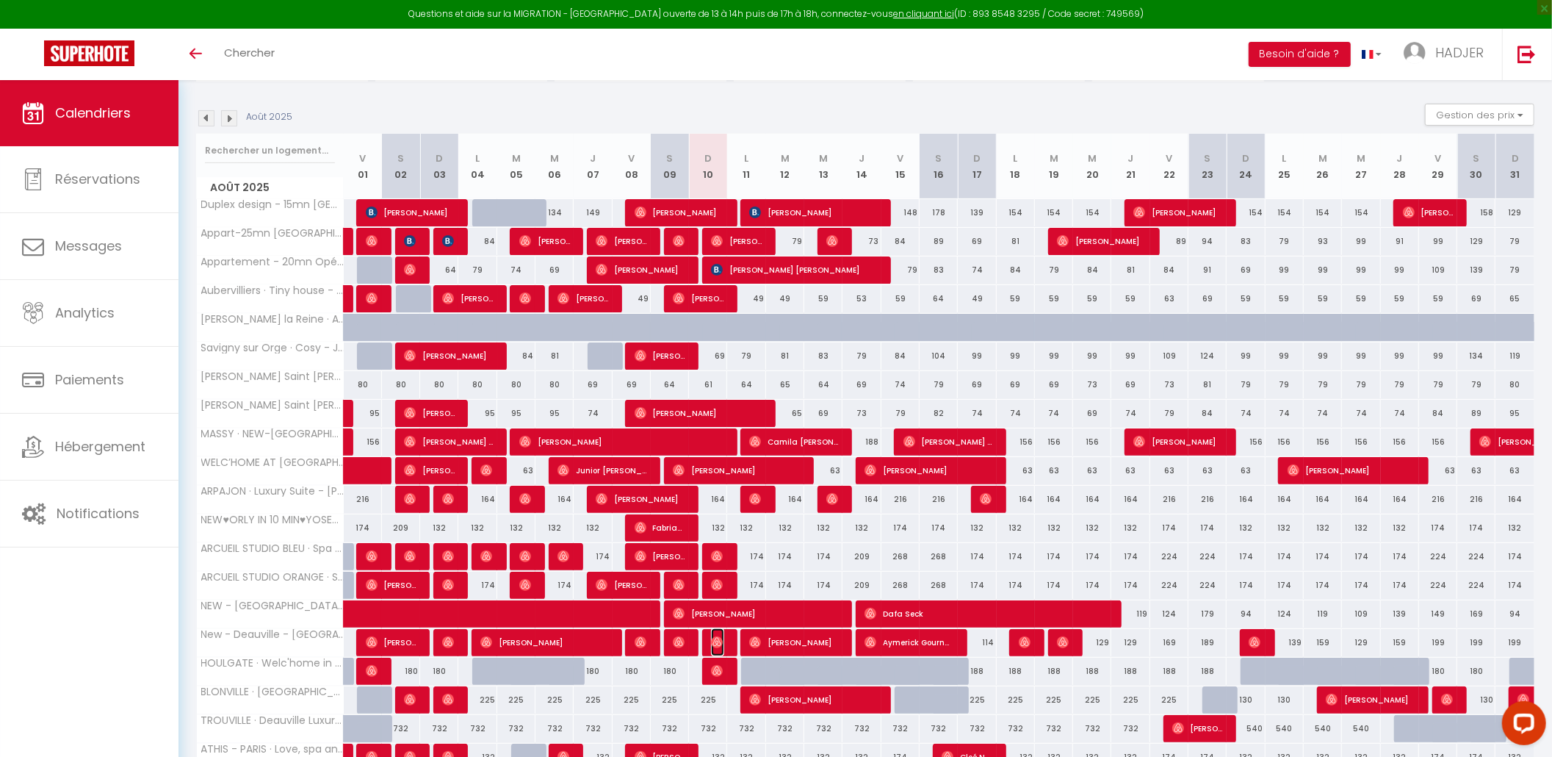
click at [723, 647] on img at bounding box center [717, 642] width 12 height 12
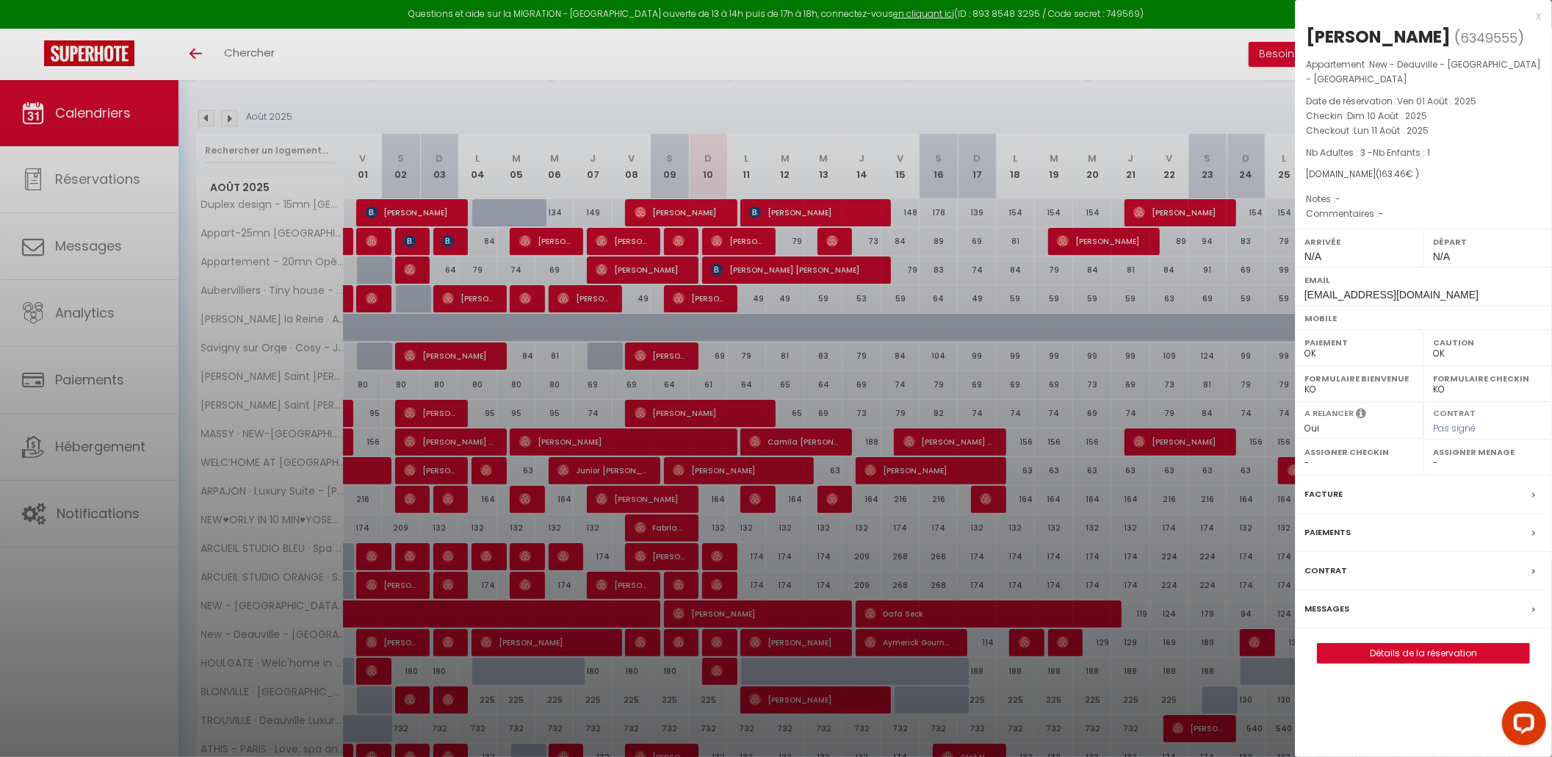
click at [1535, 19] on div "x" at bounding box center [1418, 16] width 246 height 18
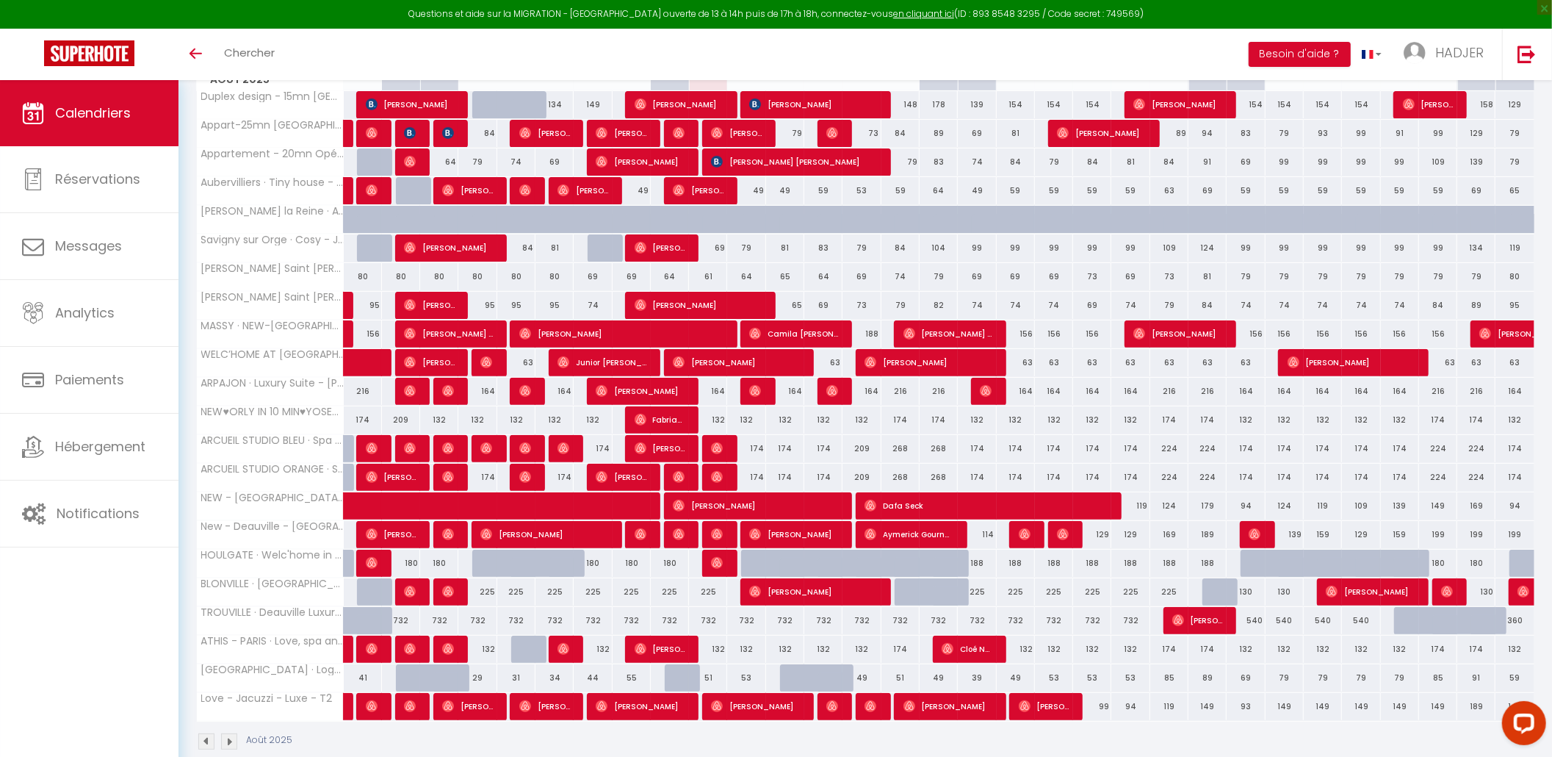
scroll to position [245, 0]
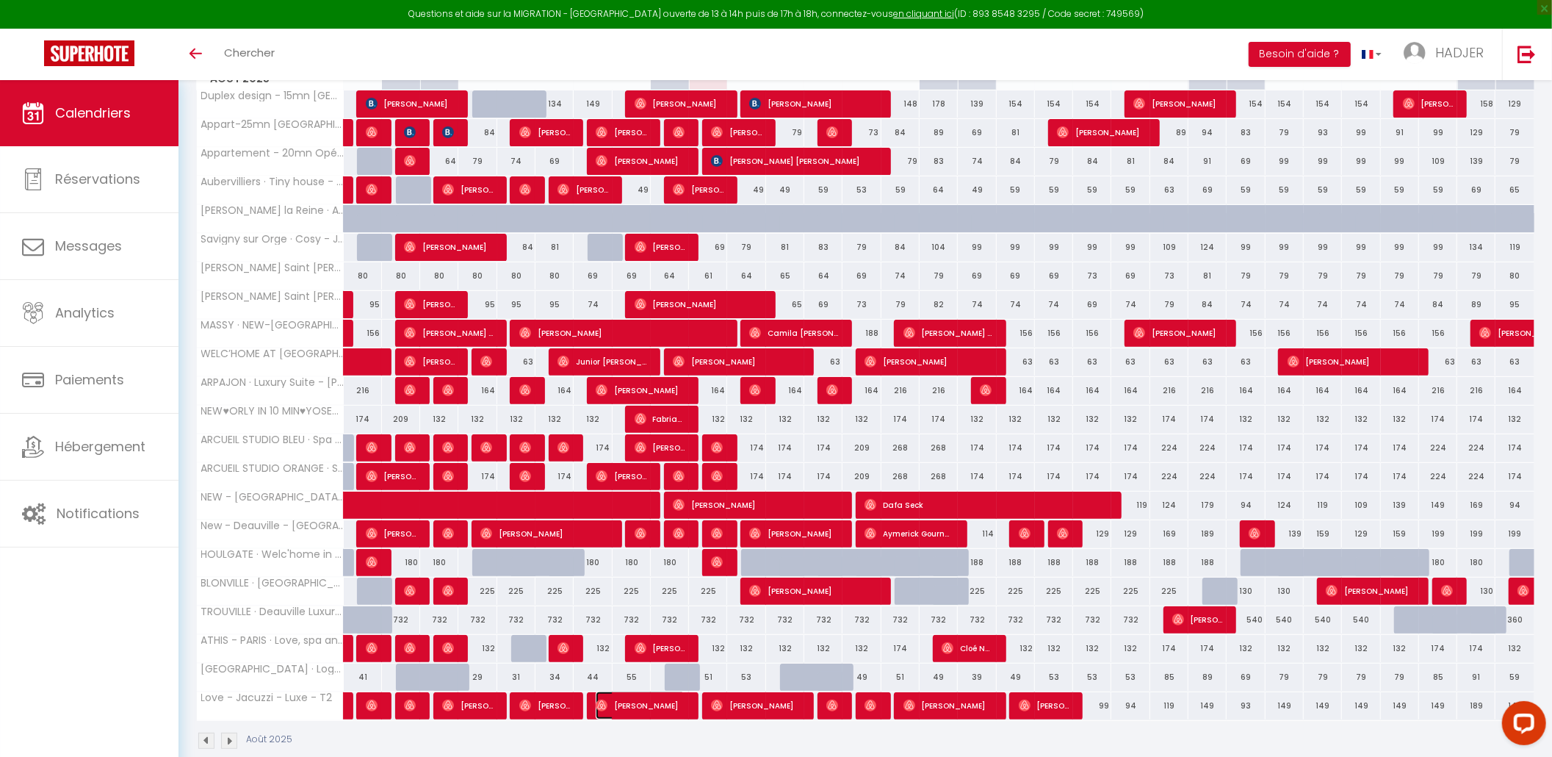
click at [668, 719] on span "[PERSON_NAME]" at bounding box center [640, 705] width 89 height 28
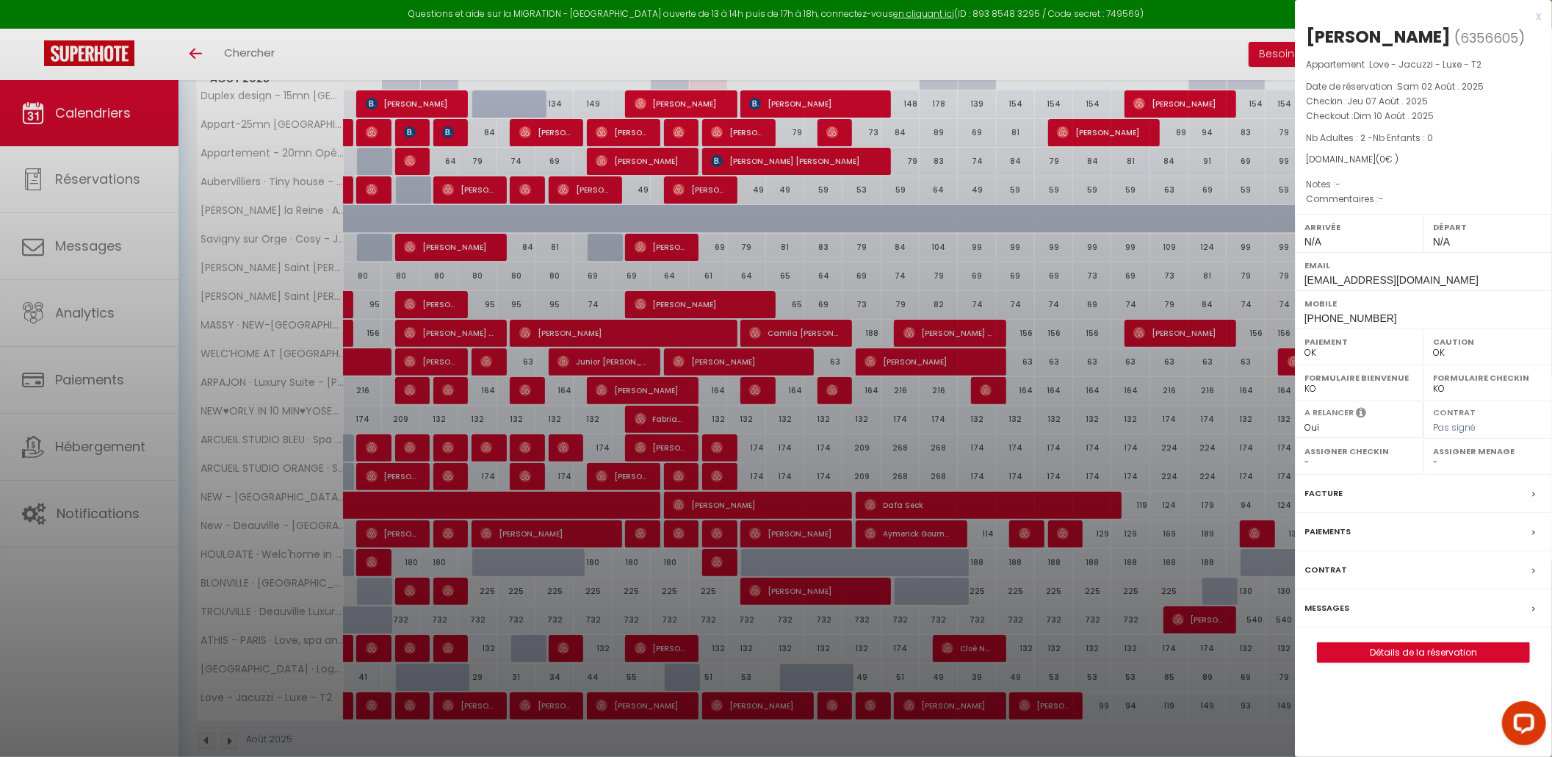
click at [1540, 12] on div "x" at bounding box center [1418, 16] width 246 height 18
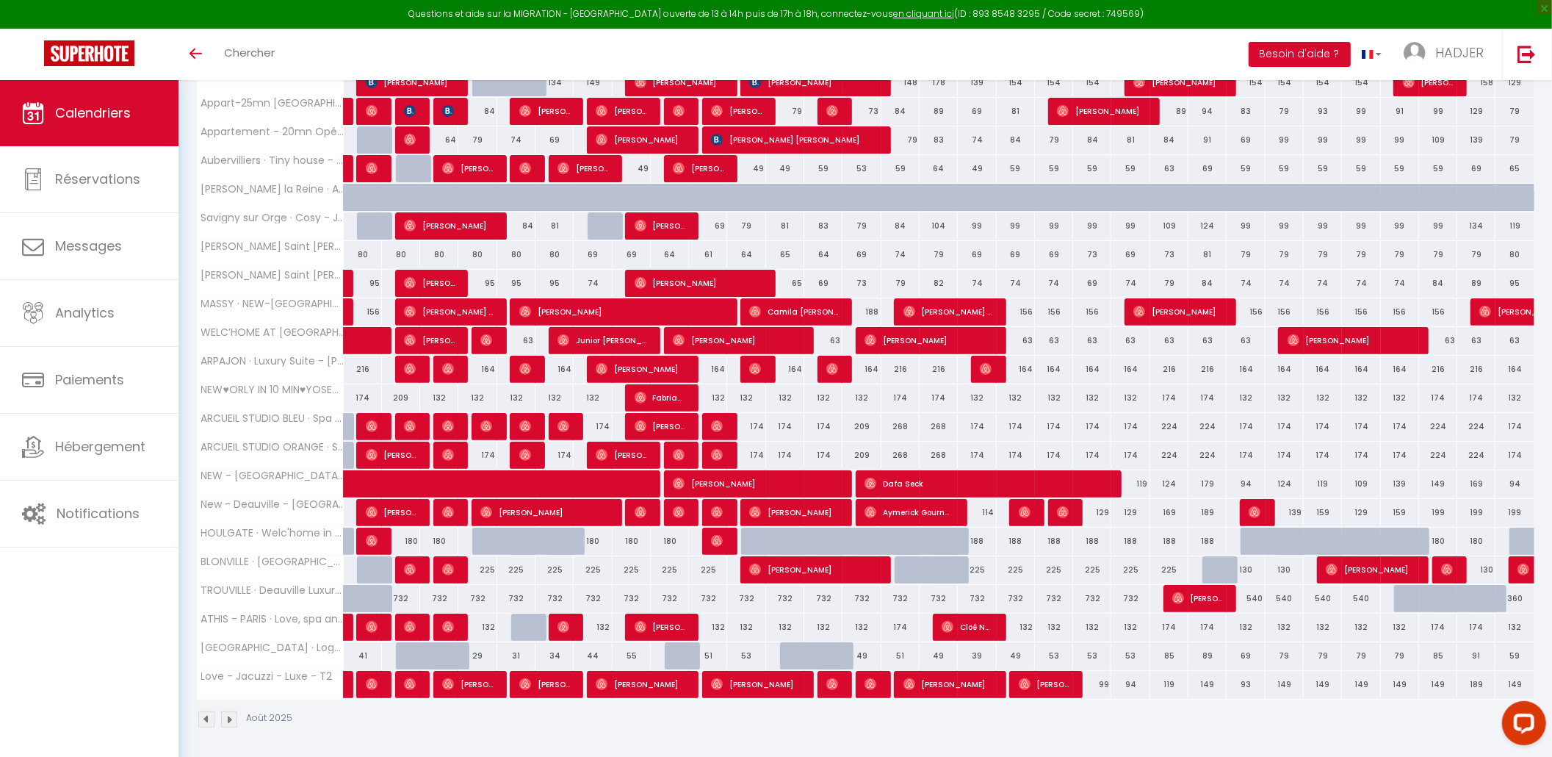
scroll to position [275, 0]
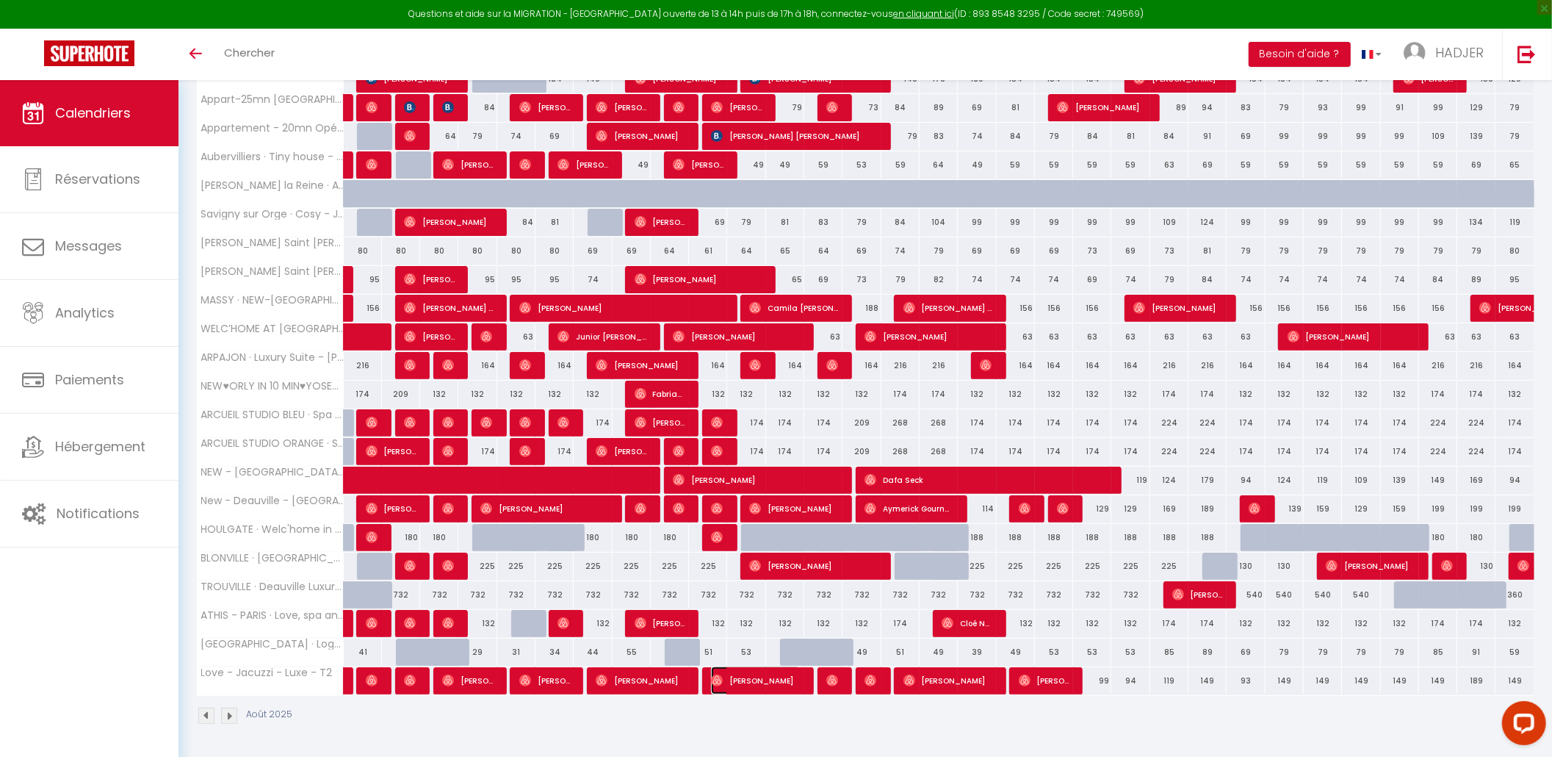
click at [761, 689] on span "[PERSON_NAME]" at bounding box center [755, 680] width 89 height 28
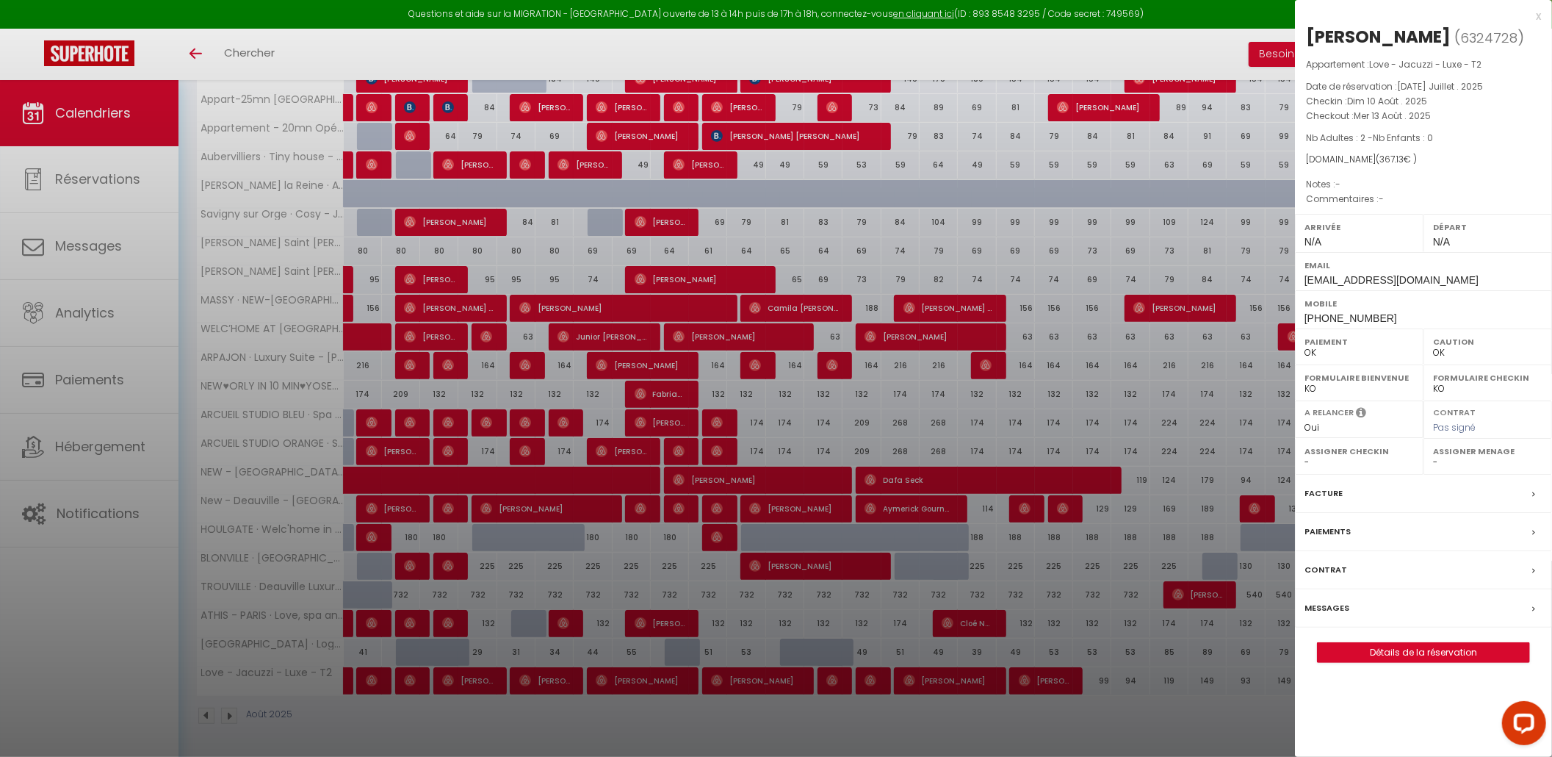
click at [1535, 6] on div "x [PERSON_NAME] ( 6324728 ) Appartement : Love - Jacuzzi - Luxe - T2 Date de ré…" at bounding box center [1423, 342] width 257 height 685
click at [1537, 13] on div "x" at bounding box center [1418, 16] width 246 height 18
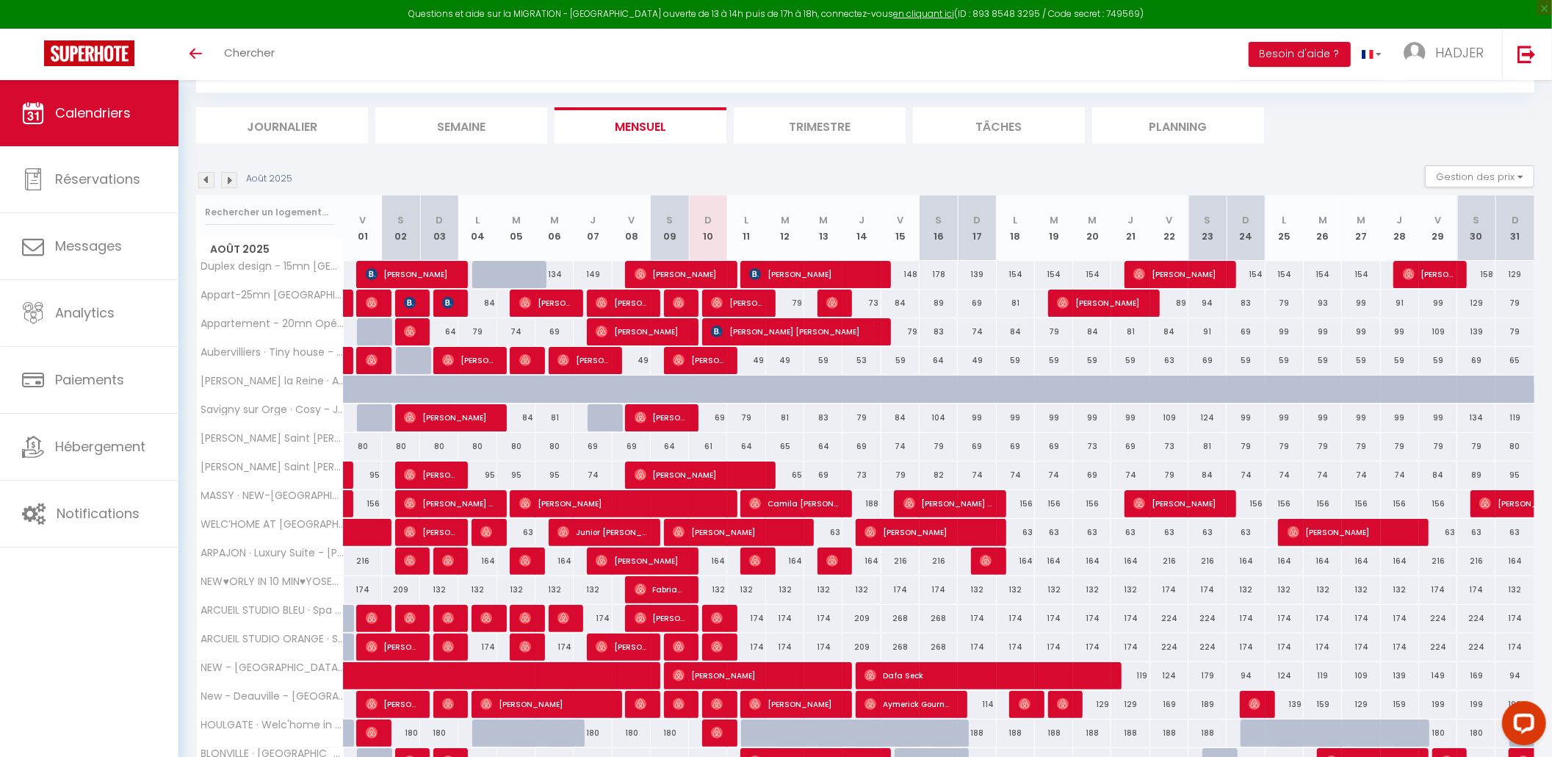
scroll to position [77, 0]
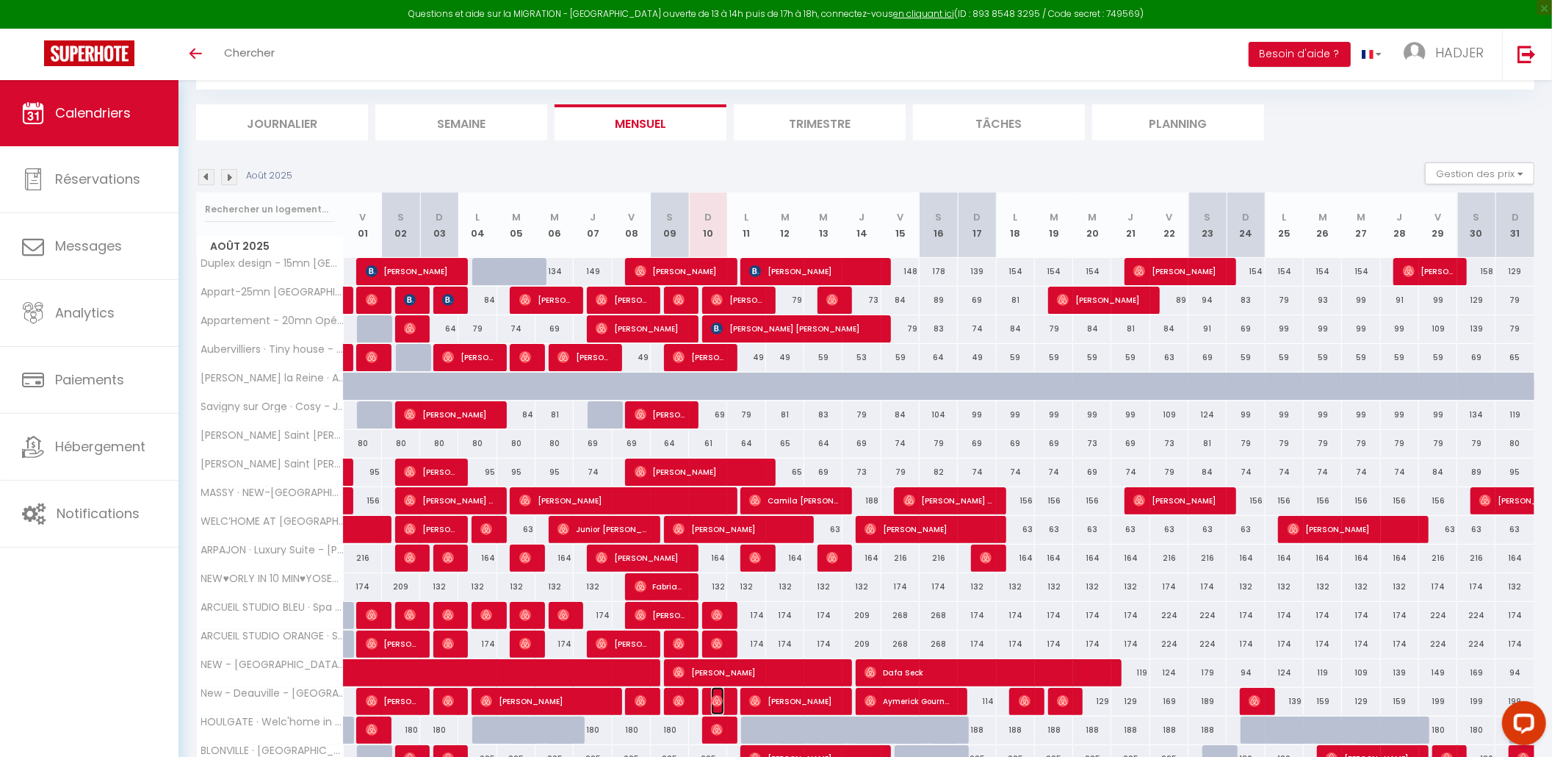
click at [716, 702] on img at bounding box center [717, 701] width 12 height 12
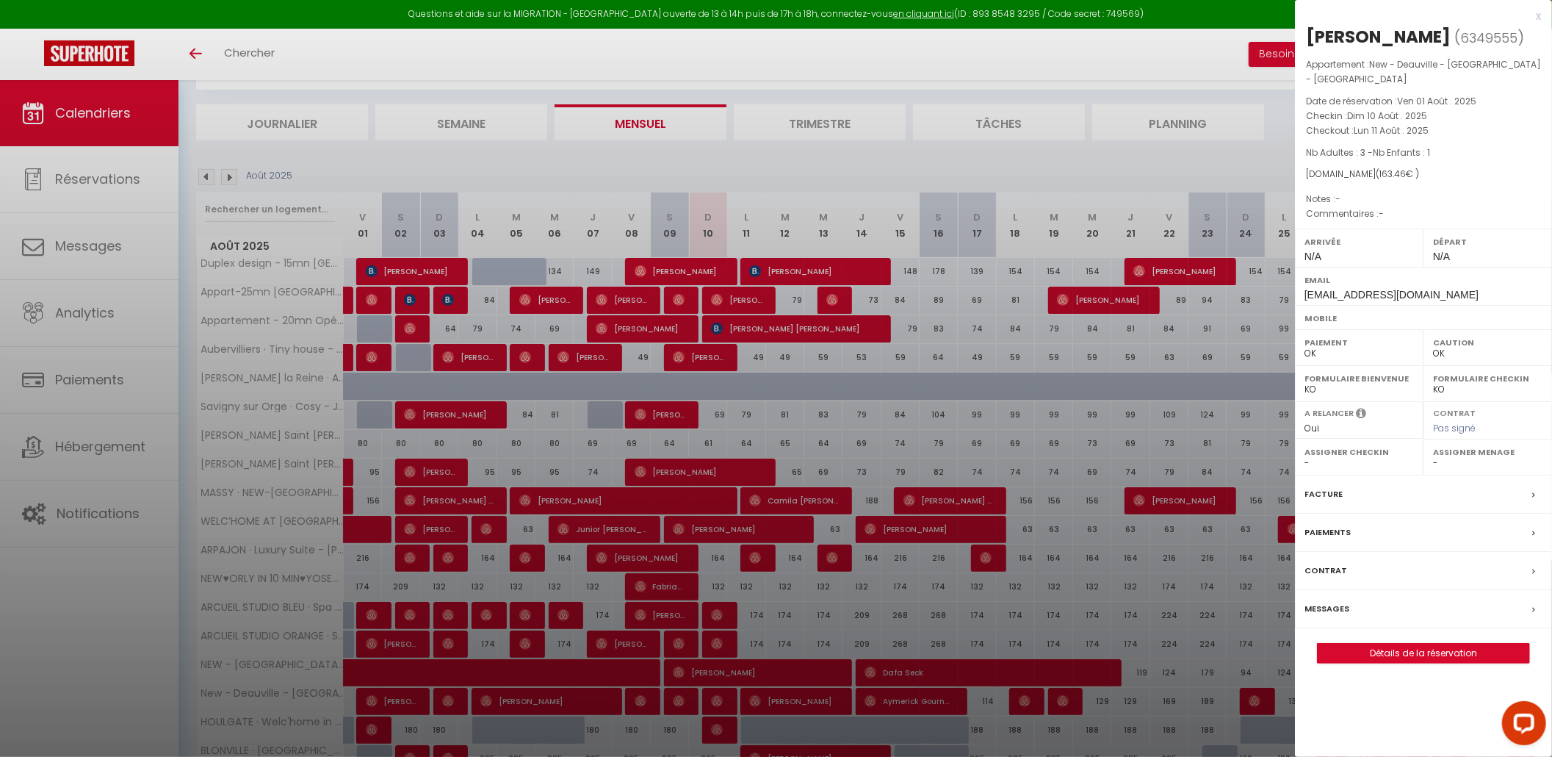
click at [1538, 15] on div "x" at bounding box center [1418, 16] width 246 height 18
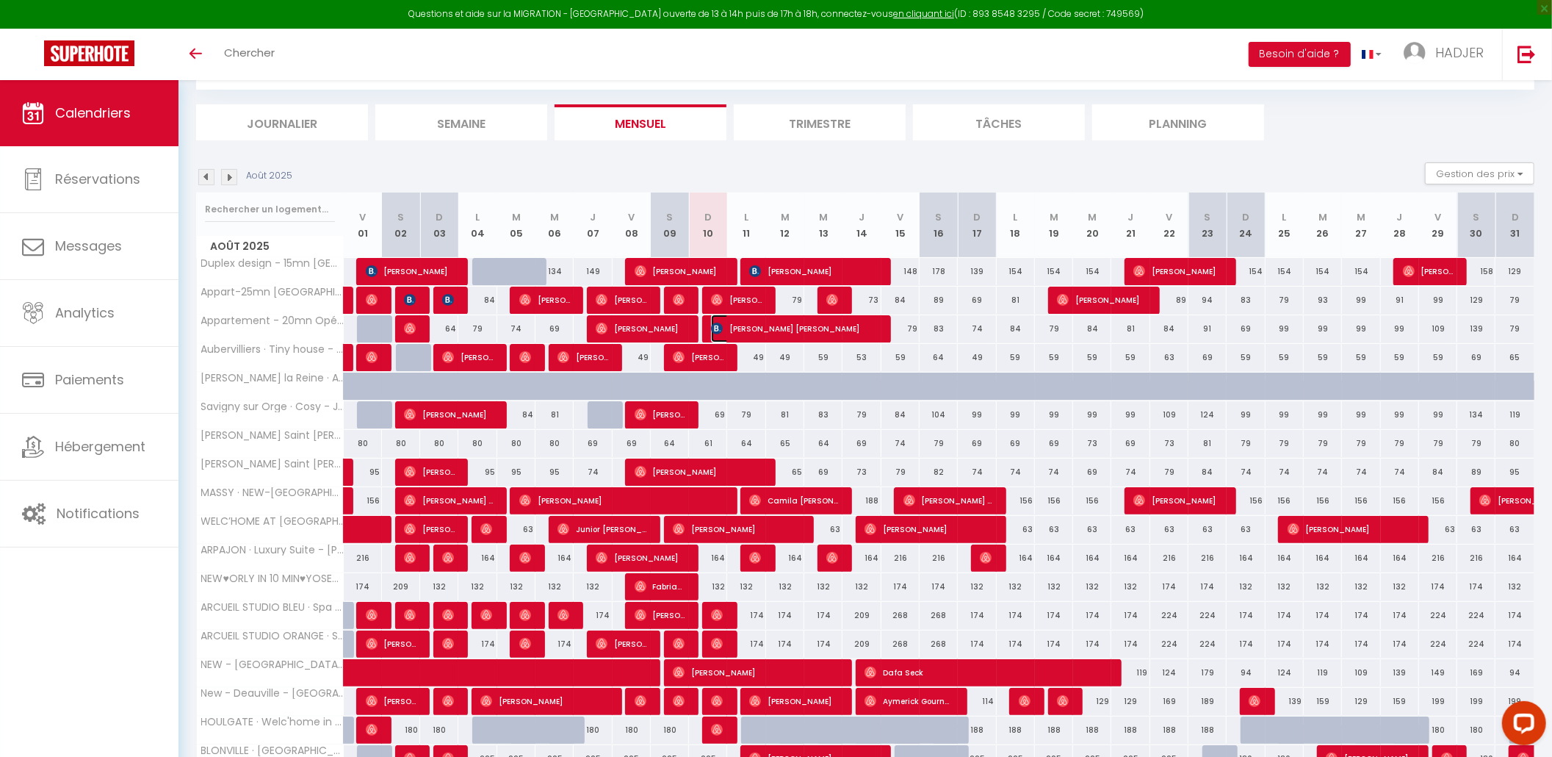
click at [767, 332] on span "[PERSON_NAME] [PERSON_NAME]" at bounding box center [793, 328] width 165 height 28
click at [0, 0] on div at bounding box center [0, 0] width 0 height 0
click at [759, 333] on span "[PERSON_NAME] [PERSON_NAME]" at bounding box center [793, 328] width 165 height 28
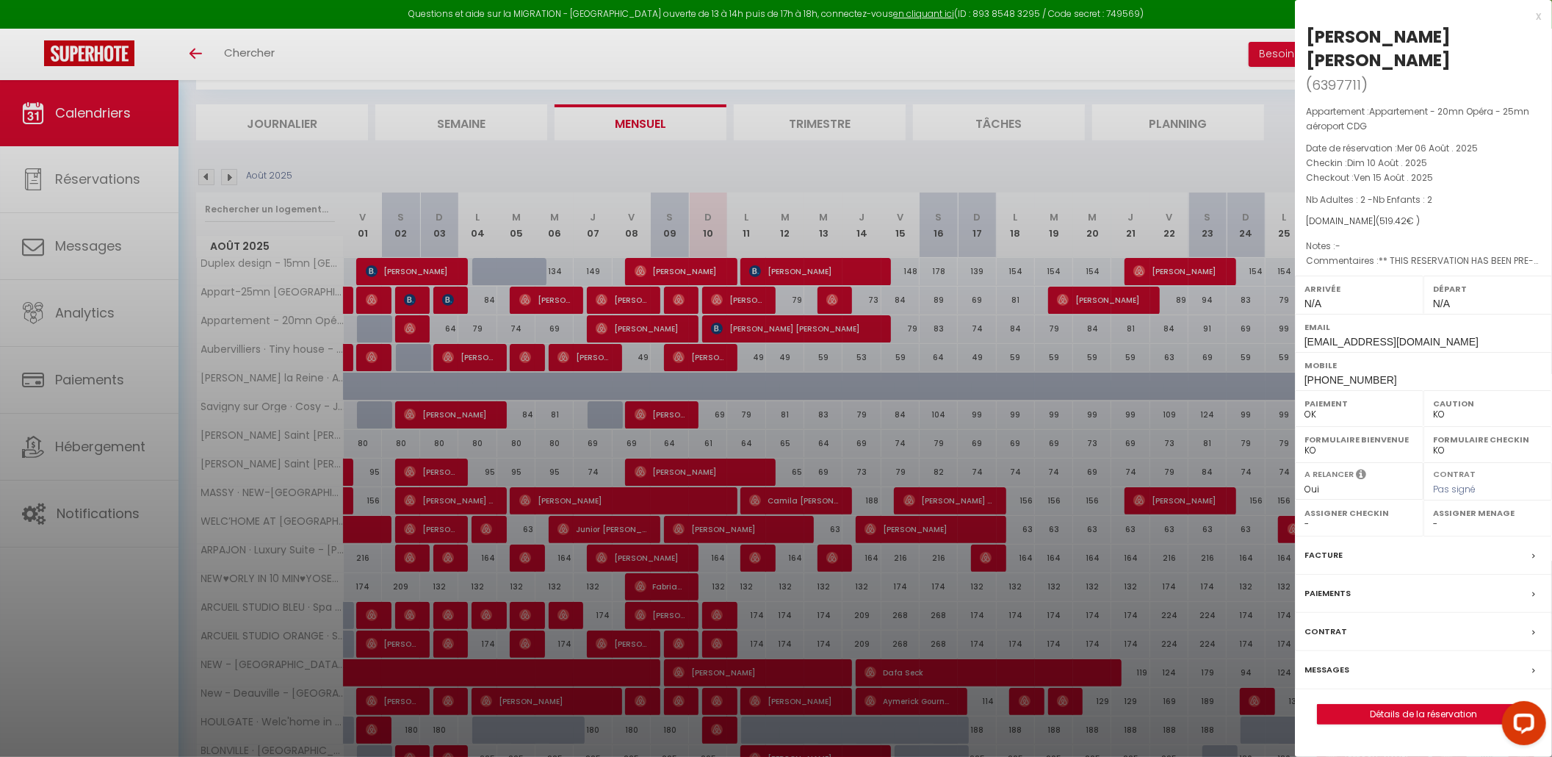
click at [1537, 15] on div "x" at bounding box center [1418, 16] width 246 height 18
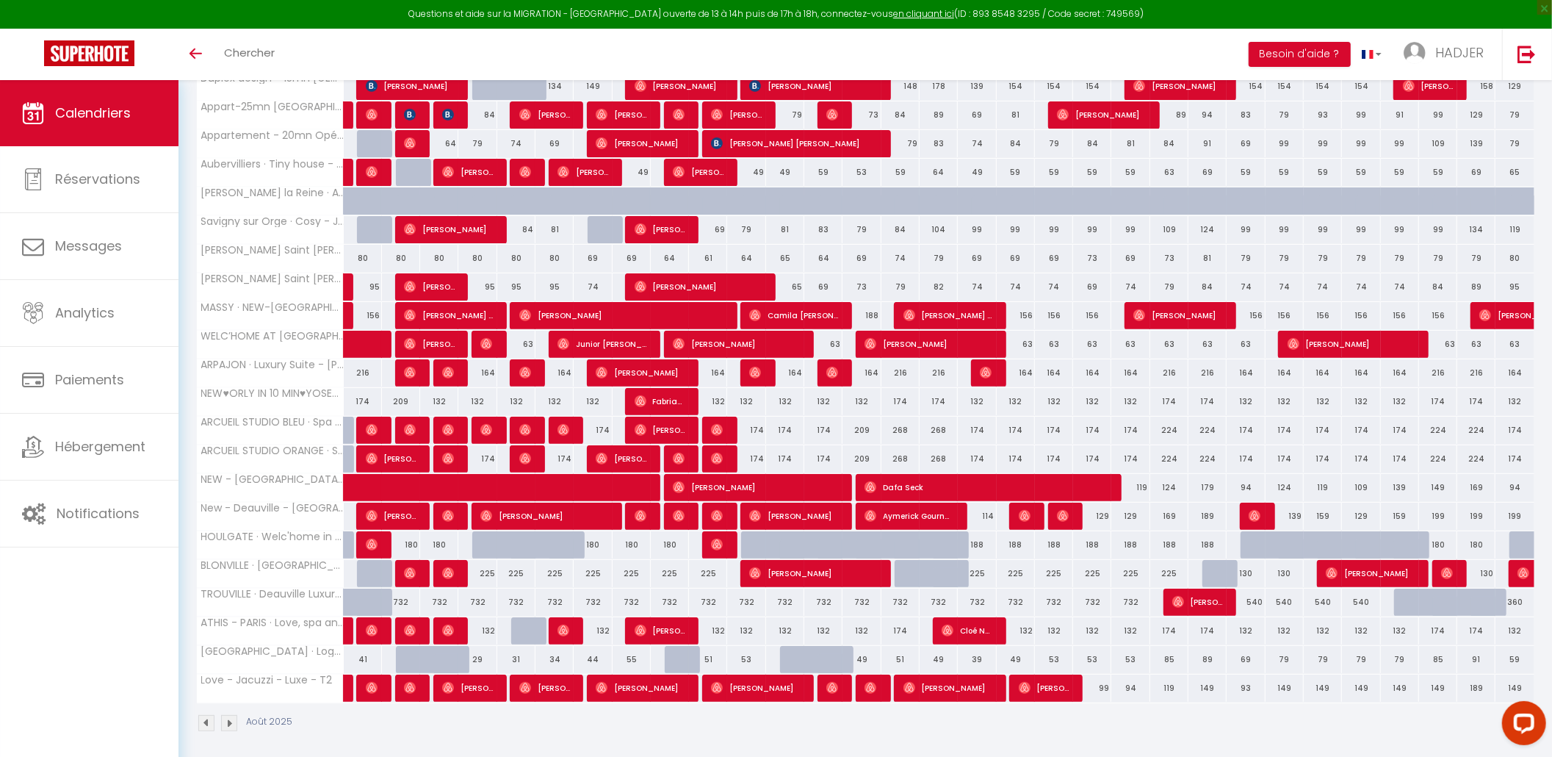
scroll to position [275, 0]
